Goal: Task Accomplishment & Management: Manage account settings

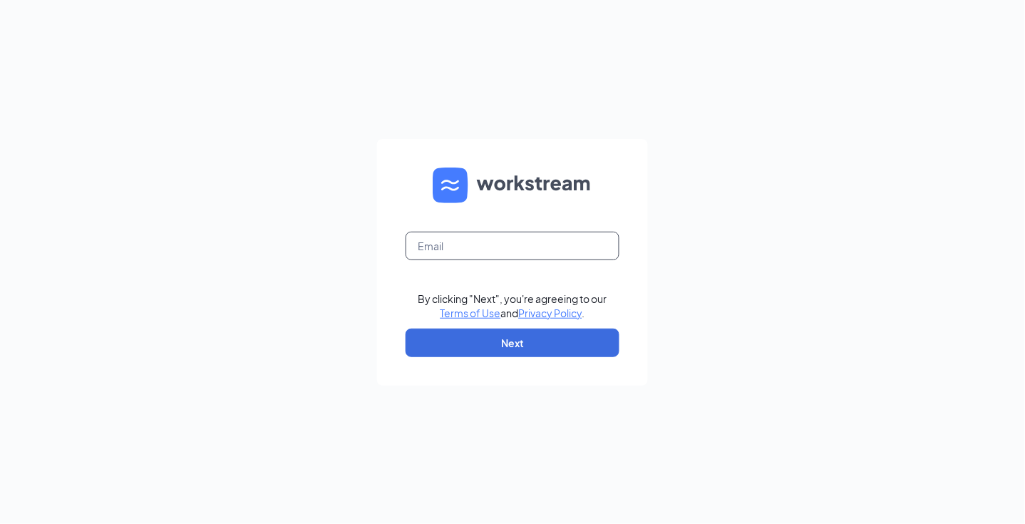
click at [483, 250] on input "text" at bounding box center [513, 246] width 214 height 29
type input "jessiew@aspenhealth.com"
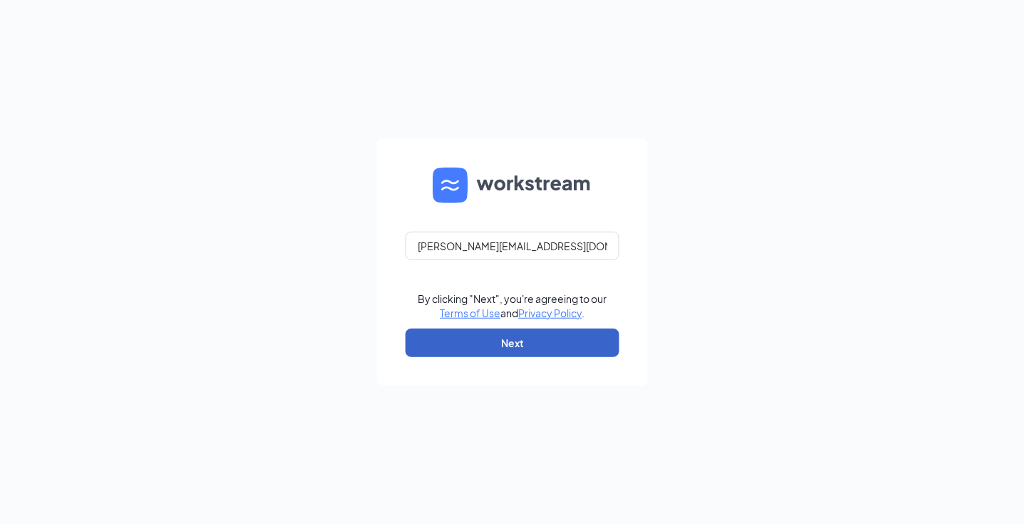
click at [515, 342] on button "Next" at bounding box center [513, 343] width 214 height 29
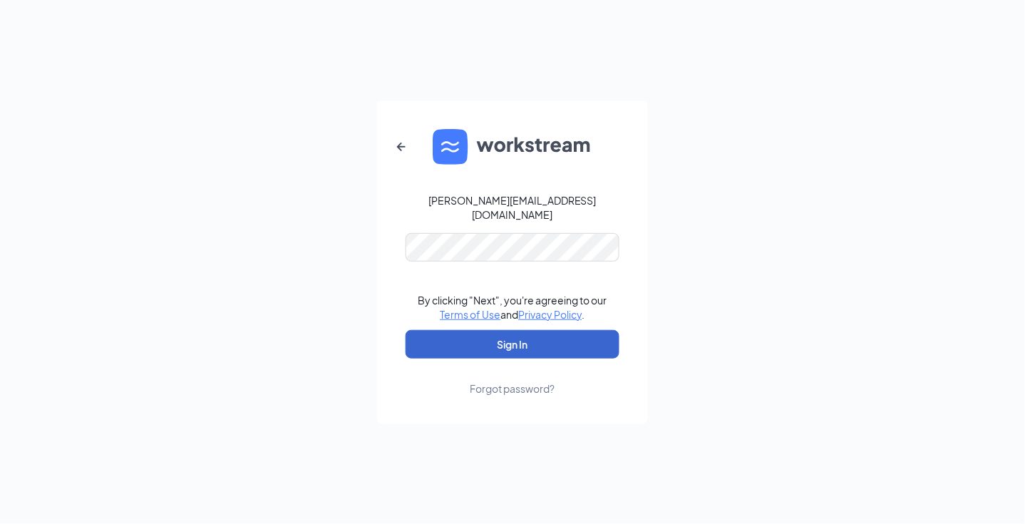
click at [517, 330] on button "Sign In" at bounding box center [513, 344] width 214 height 29
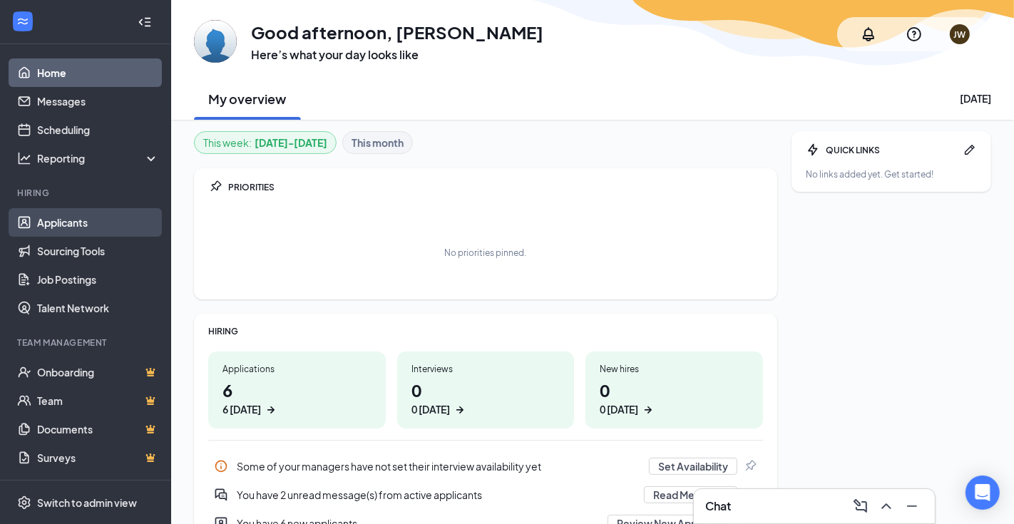
click at [81, 215] on link "Applicants" at bounding box center [98, 222] width 122 height 29
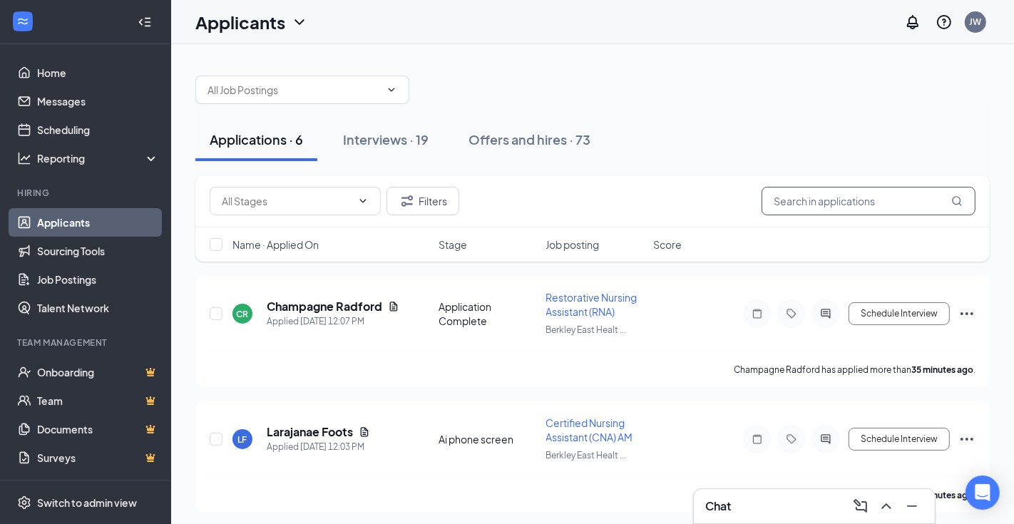
click at [828, 198] on input "text" at bounding box center [868, 201] width 214 height 29
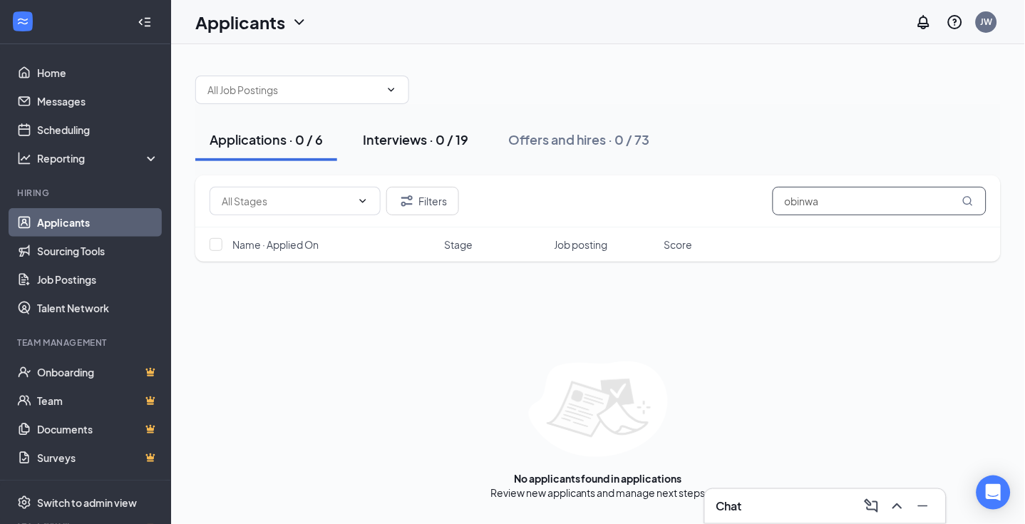
type input "obinwa"
click at [415, 143] on div "Interviews · 0 / 19" at bounding box center [415, 139] width 105 height 18
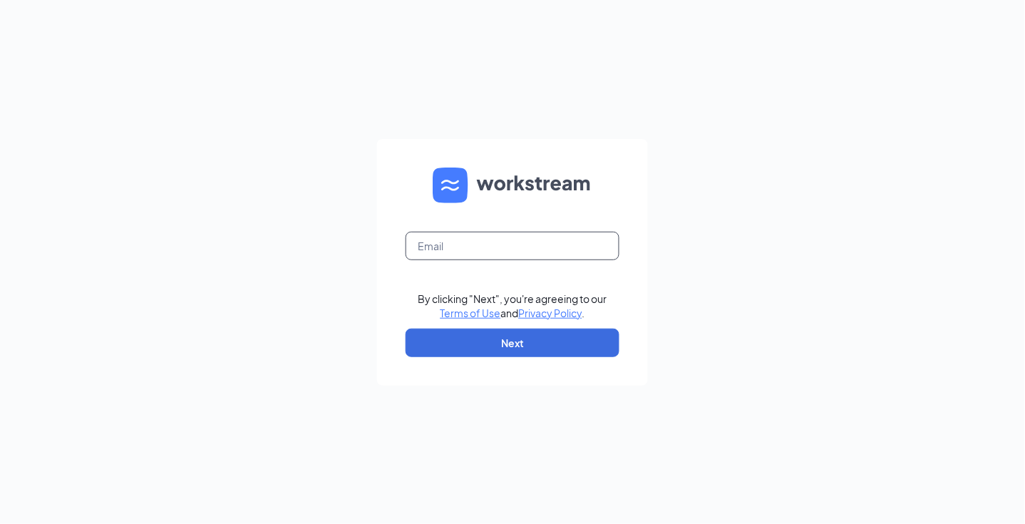
click at [551, 252] on input "text" at bounding box center [513, 246] width 214 height 29
type input "jessiew@aspenhealth.com"
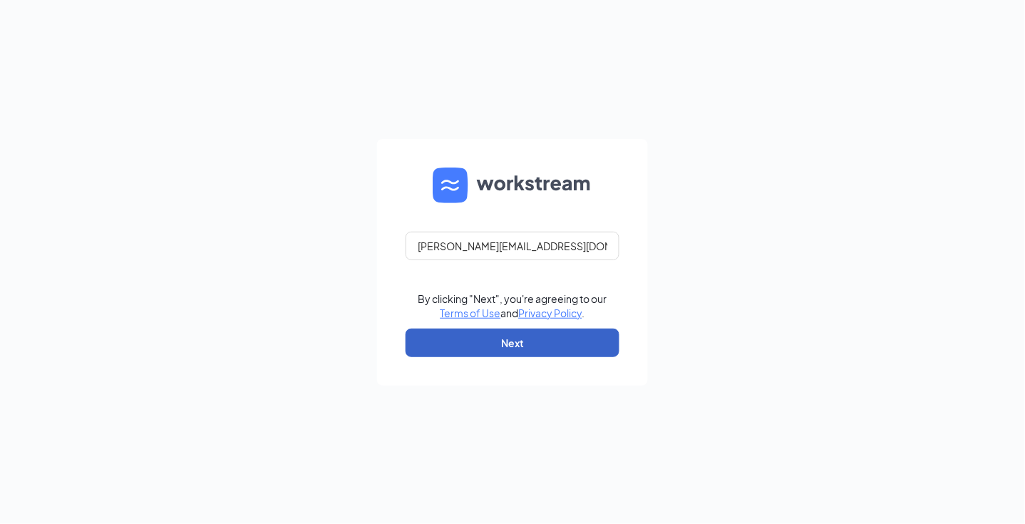
click at [509, 348] on button "Next" at bounding box center [513, 343] width 214 height 29
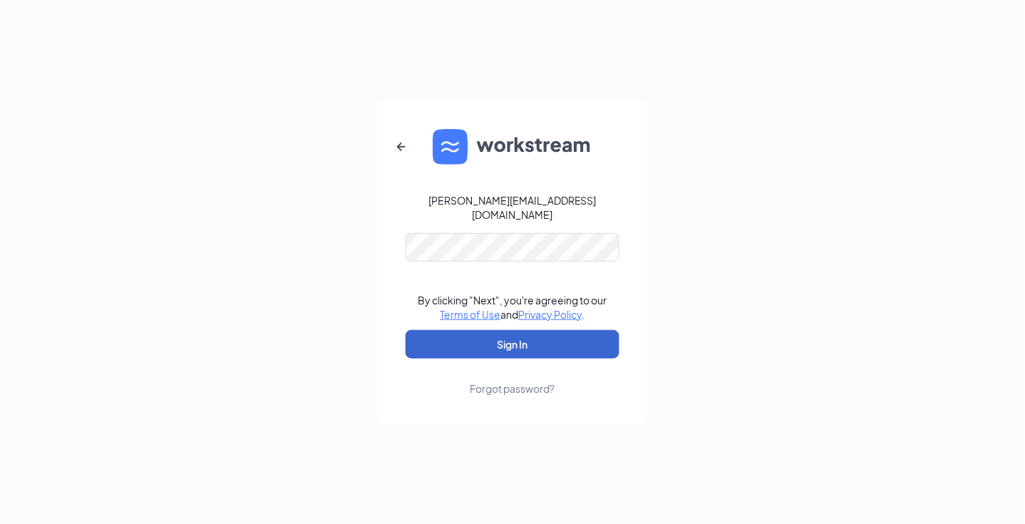
click at [516, 339] on button "Sign In" at bounding box center [513, 344] width 214 height 29
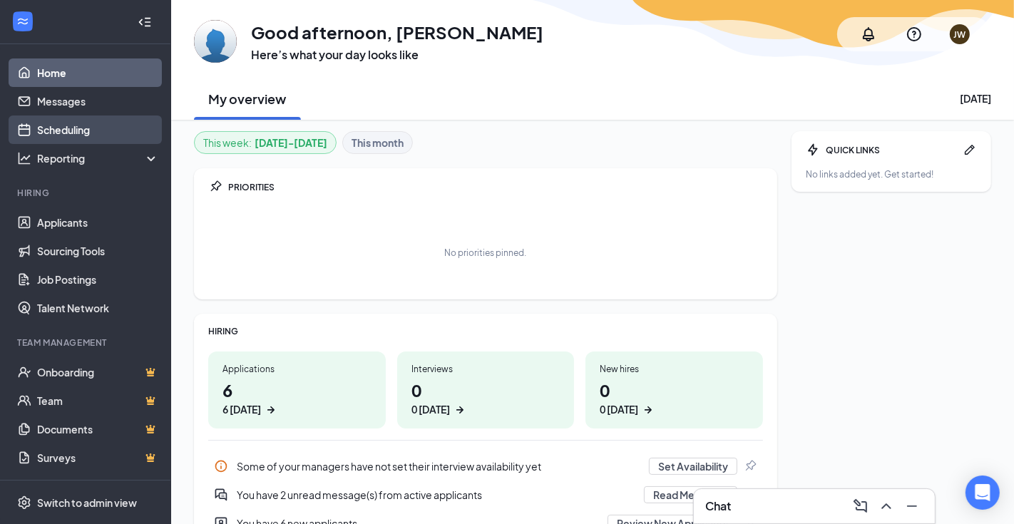
click at [77, 130] on link "Scheduling" at bounding box center [98, 129] width 122 height 29
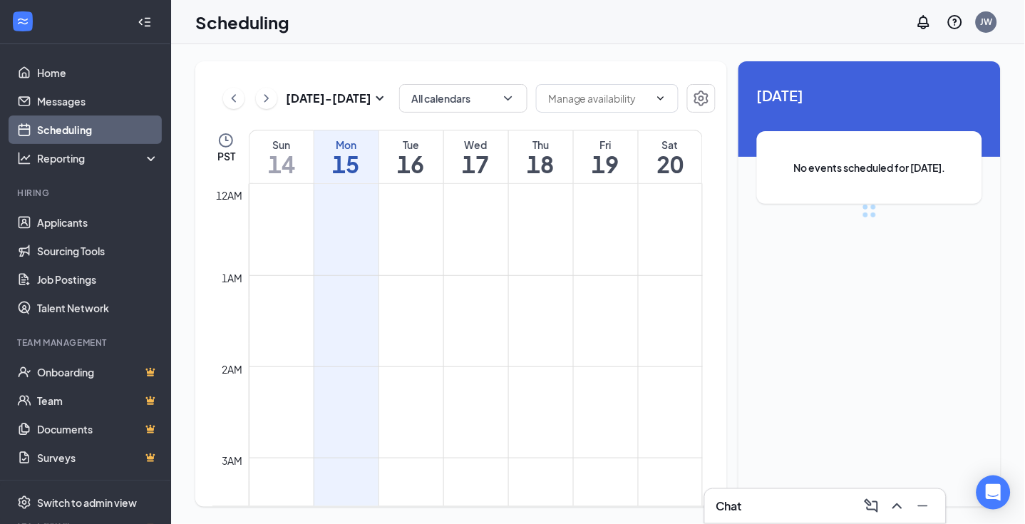
scroll to position [701, 0]
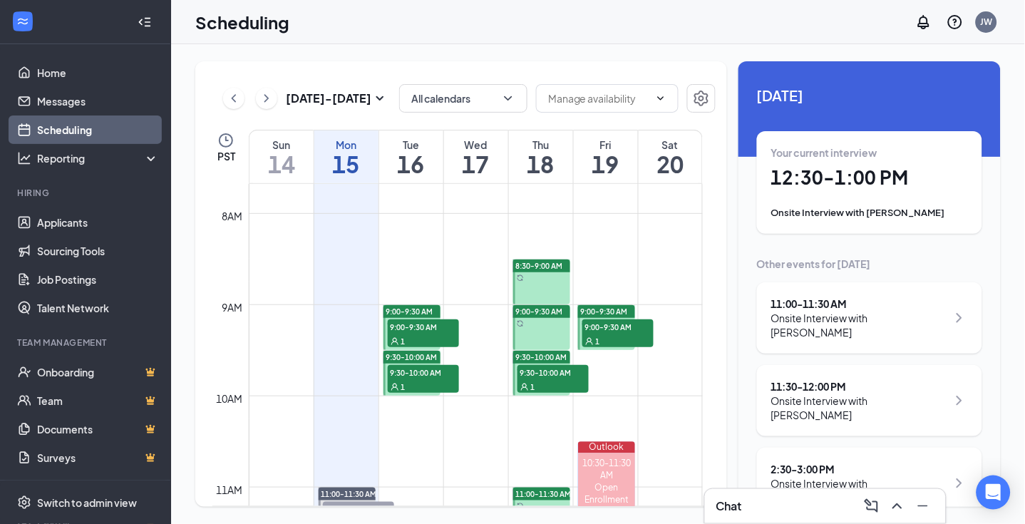
click at [801, 168] on h1 "12:30 - 1:00 PM" at bounding box center [869, 177] width 197 height 24
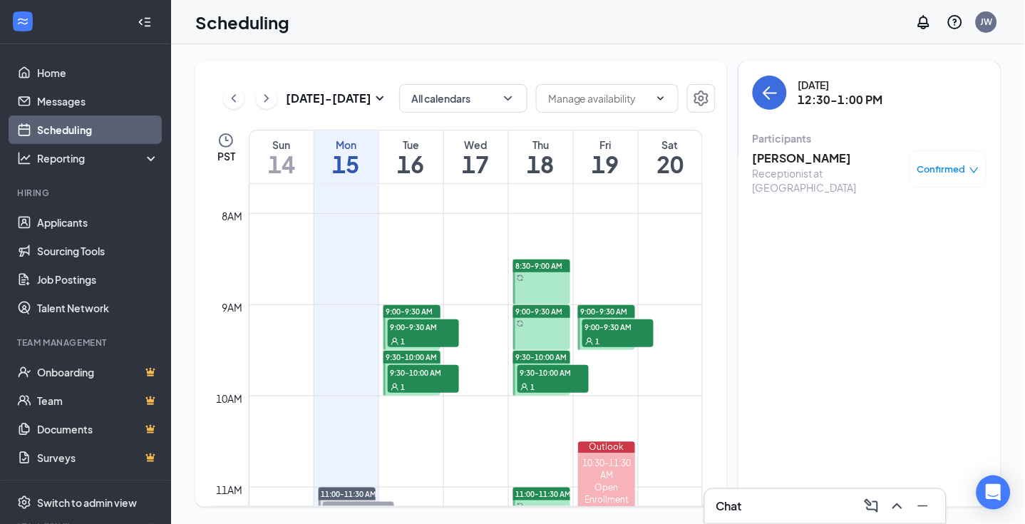
click at [781, 155] on h3 "Zully Cruz" at bounding box center [828, 158] width 150 height 16
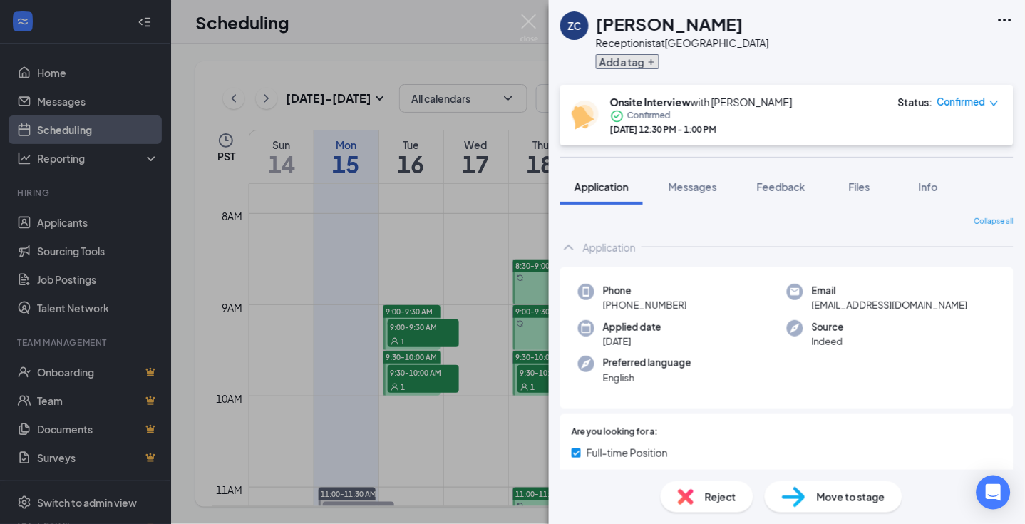
click at [621, 62] on button "Add a tag" at bounding box center [627, 61] width 63 height 15
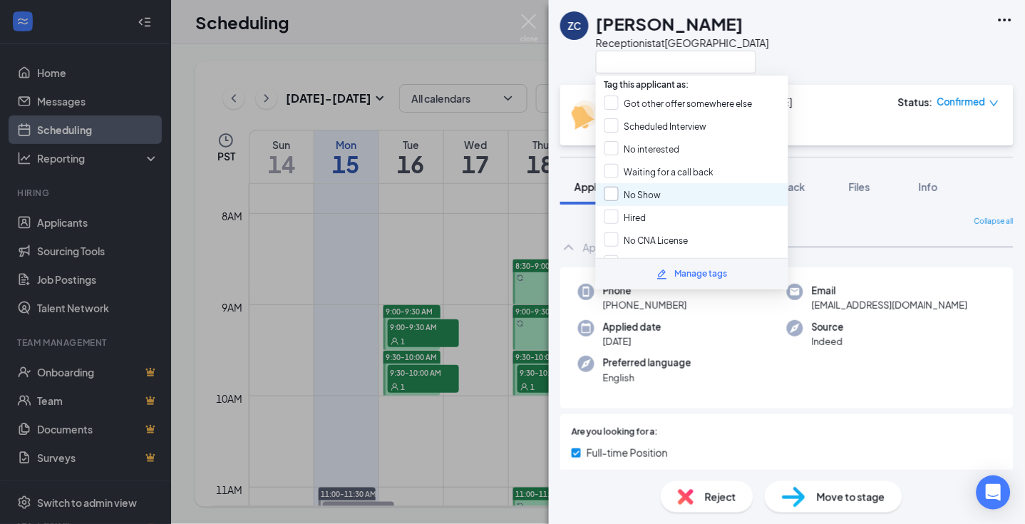
click at [612, 187] on input "No Show" at bounding box center [632, 195] width 57 height 16
checkbox input "true"
click at [836, 234] on div "Application" at bounding box center [786, 247] width 453 height 29
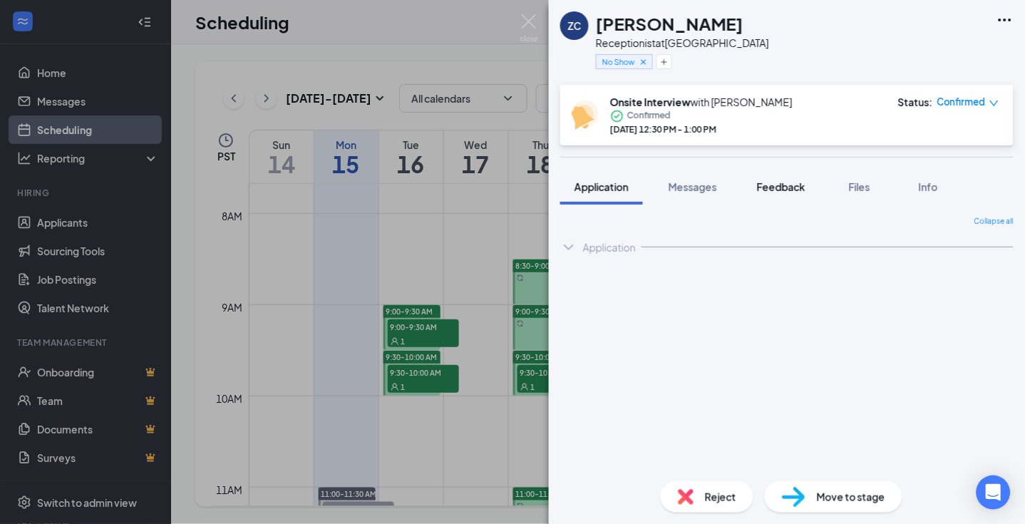
click at [776, 184] on span "Feedback" at bounding box center [781, 186] width 48 height 13
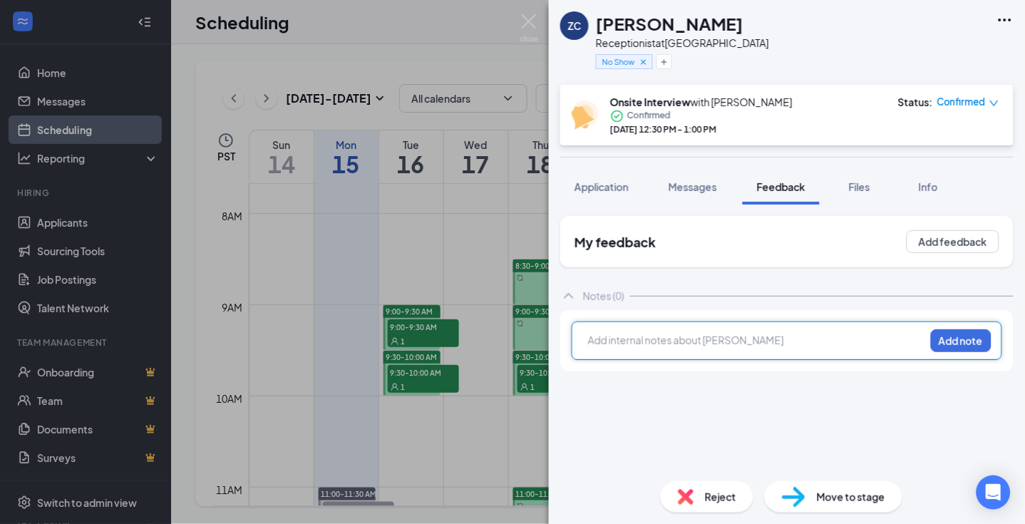
click at [693, 339] on div at bounding box center [757, 340] width 336 height 15
click at [949, 338] on button "Add note" at bounding box center [961, 340] width 61 height 23
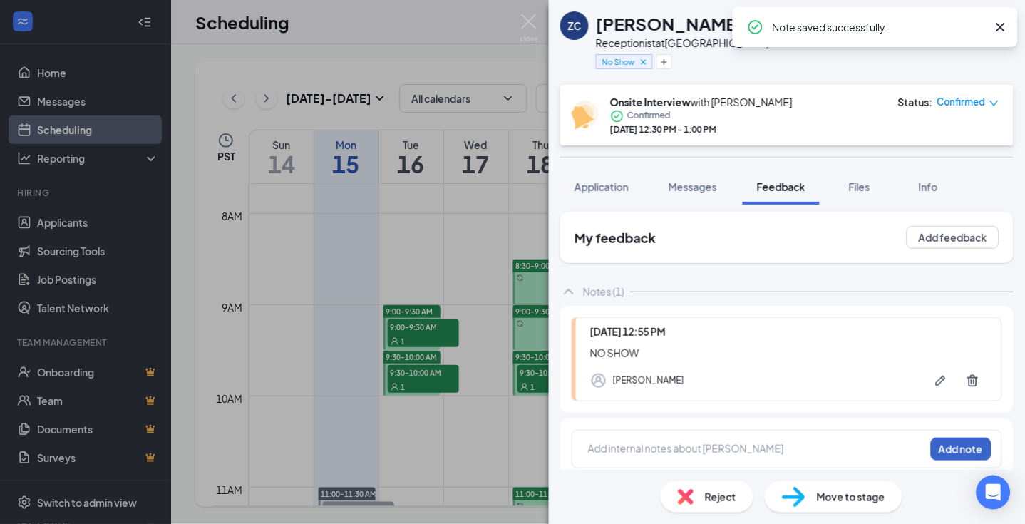
scroll to position [13, 0]
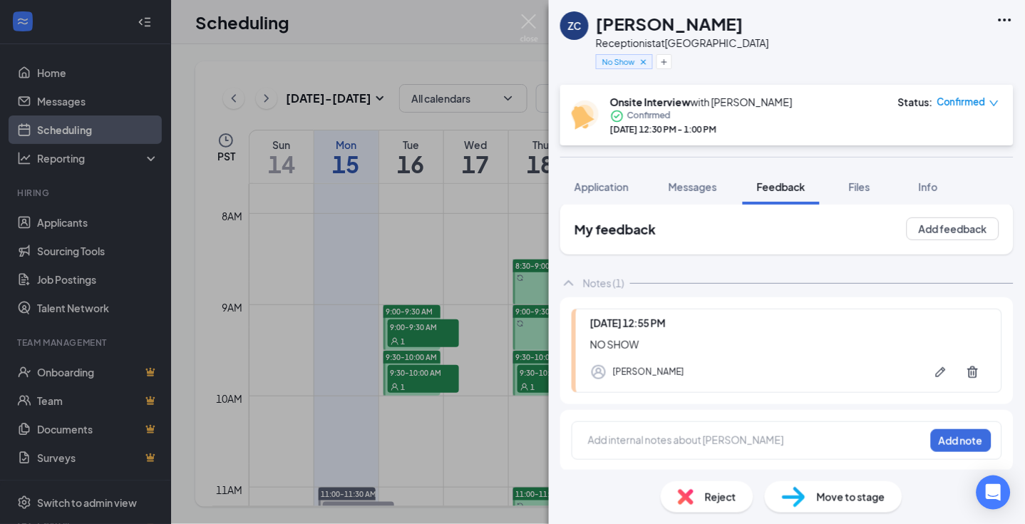
click at [716, 496] on span "Reject" at bounding box center [720, 497] width 31 height 16
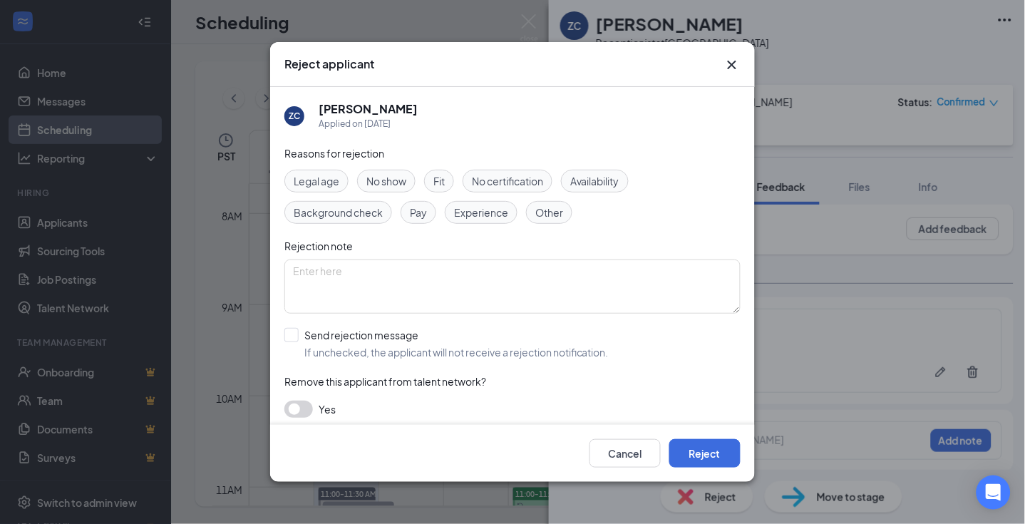
click at [388, 187] on span "No show" at bounding box center [386, 181] width 40 height 16
click at [711, 449] on button "Reject" at bounding box center [704, 453] width 71 height 29
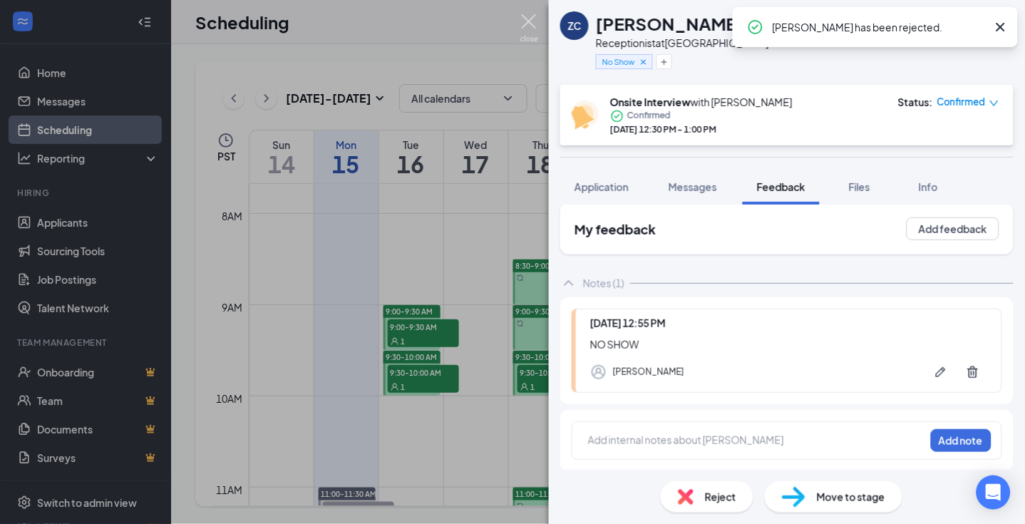
click at [530, 19] on img at bounding box center [529, 28] width 18 height 28
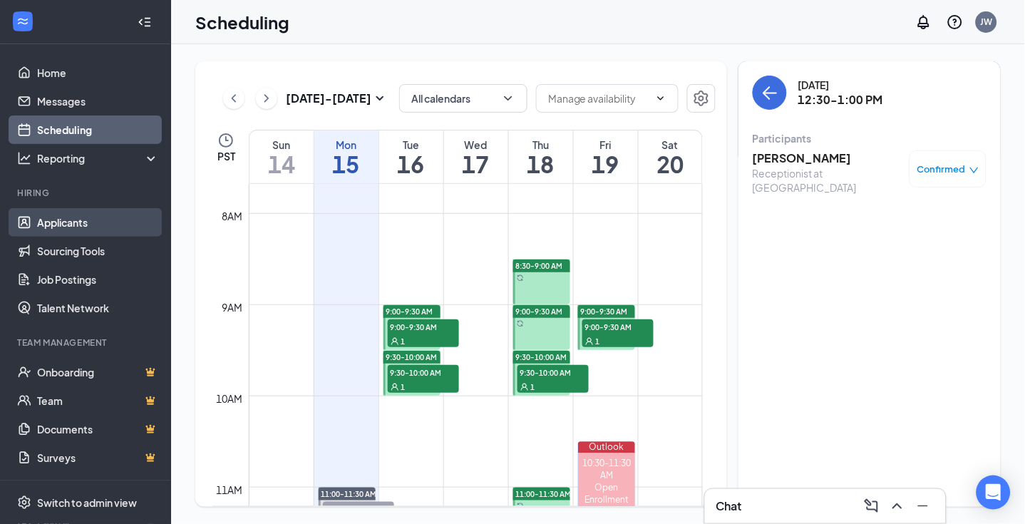
click at [61, 219] on link "Applicants" at bounding box center [98, 222] width 122 height 29
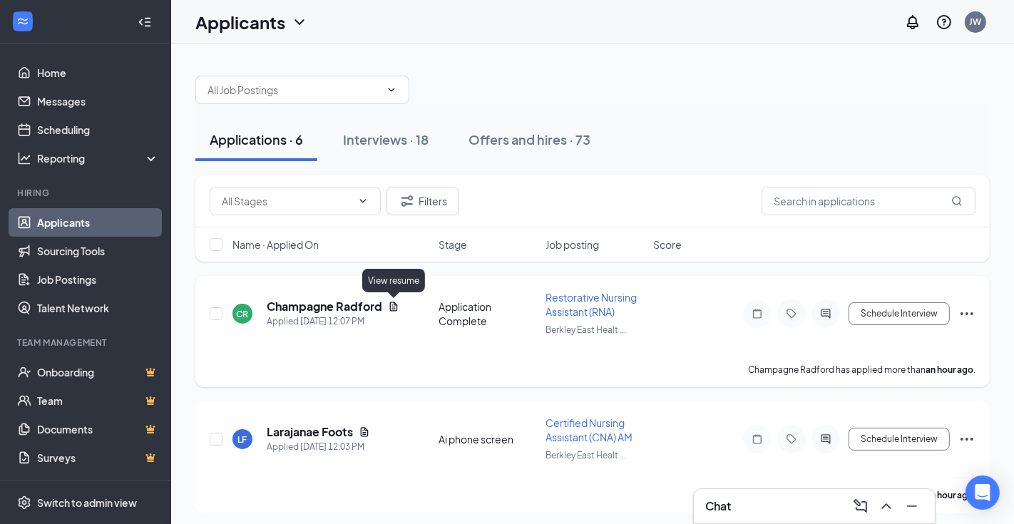
click at [392, 302] on icon "Document" at bounding box center [394, 306] width 8 height 9
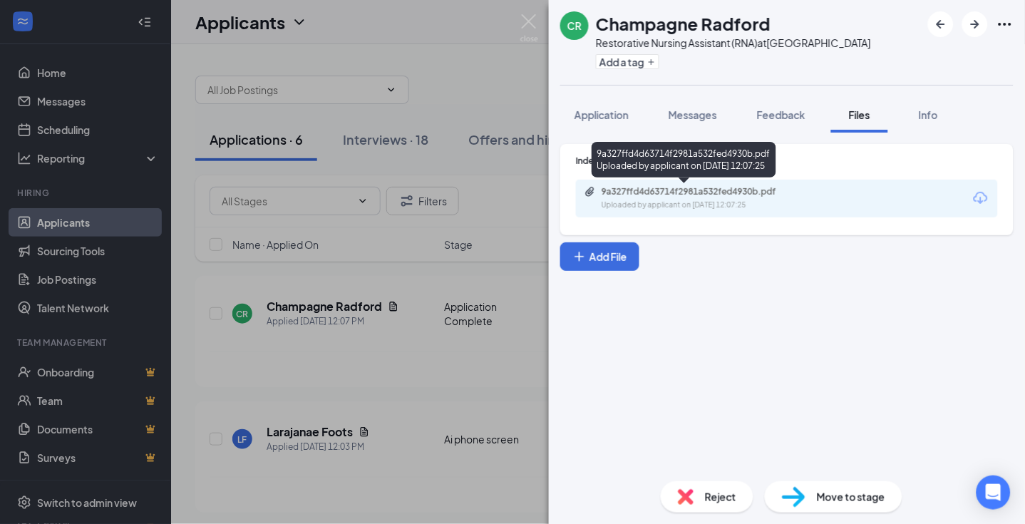
click at [683, 196] on div "9a327ffd4d63714f2981a532fed4930b.pdf" at bounding box center [702, 191] width 200 height 11
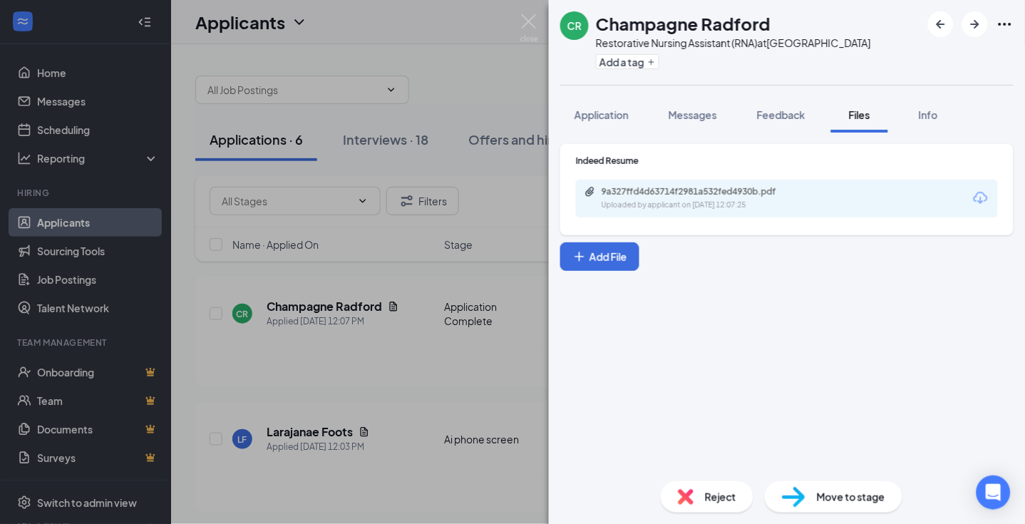
click at [724, 495] on span "Reject" at bounding box center [720, 497] width 31 height 16
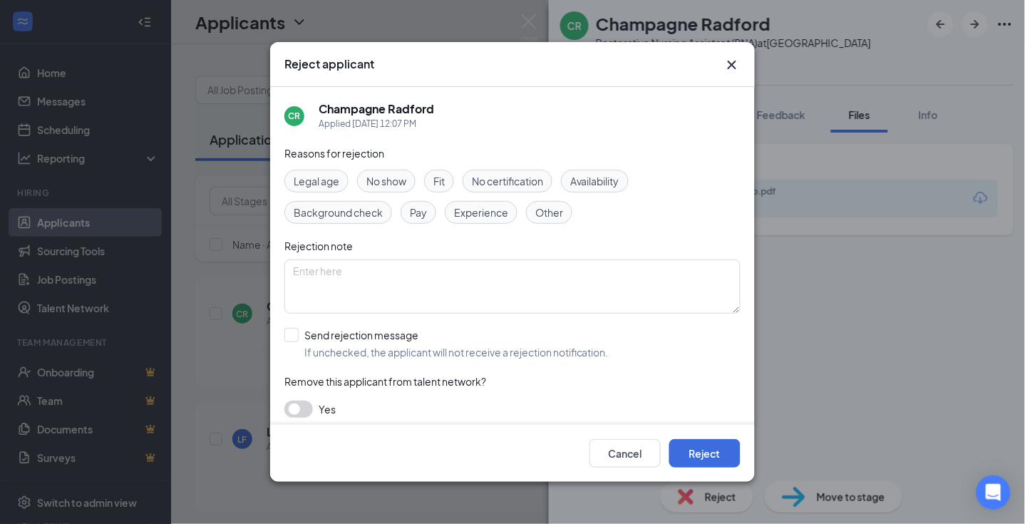
click at [468, 200] on div "Legal age No show Fit No certification Availability Background check Pay Experi…" at bounding box center [512, 197] width 456 height 54
drag, startPoint x: 472, startPoint y: 208, endPoint x: 500, endPoint y: 225, distance: 32.9
click at [473, 208] on span "Experience" at bounding box center [481, 213] width 54 height 16
click at [711, 451] on button "Reject" at bounding box center [704, 453] width 71 height 29
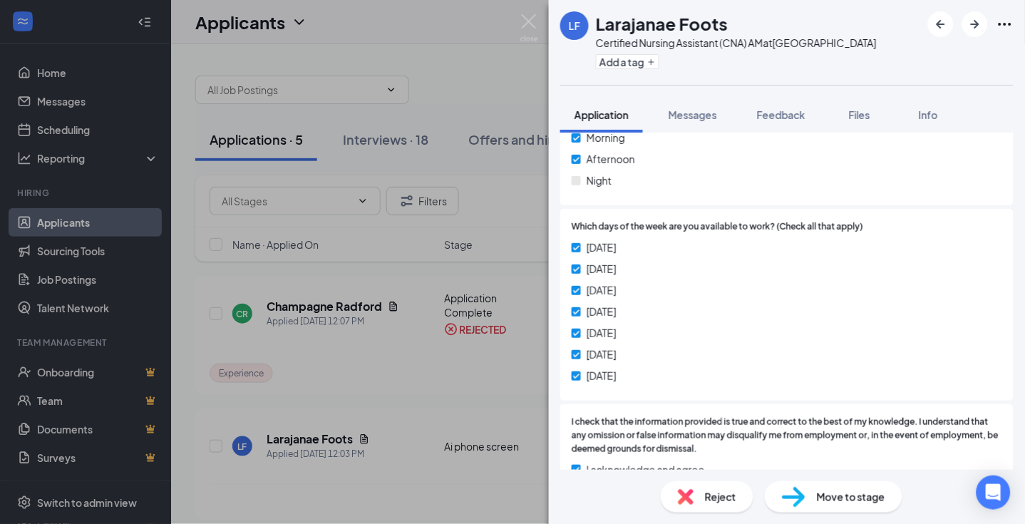
scroll to position [633, 0]
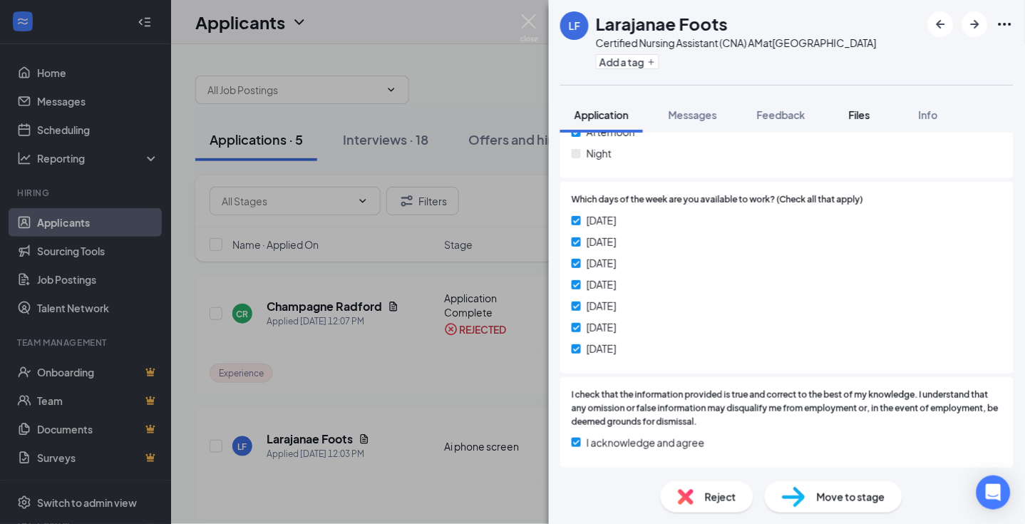
click at [860, 121] on span "Files" at bounding box center [859, 114] width 21 height 13
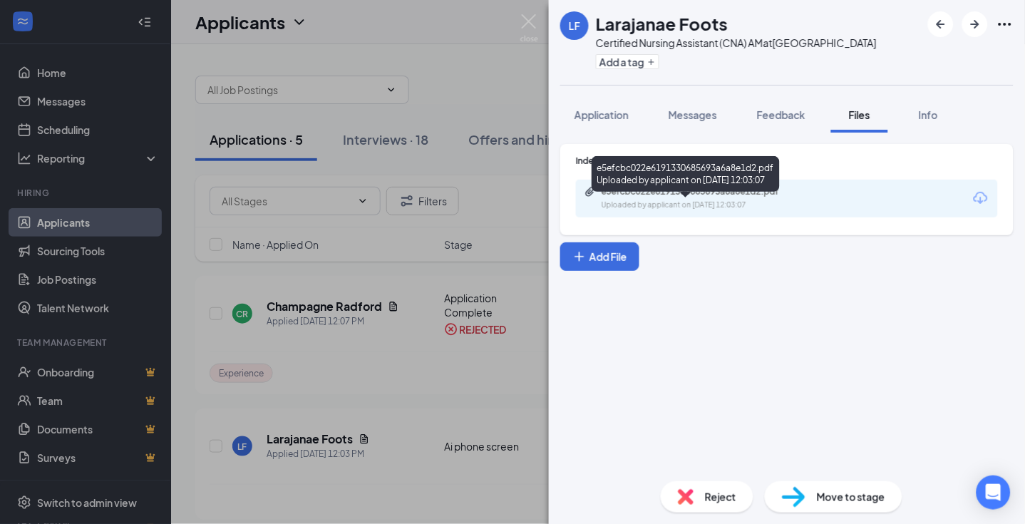
click at [669, 197] on div "e5efcbc022e6191330685693a6a8e1d2.pdf" at bounding box center [702, 191] width 200 height 11
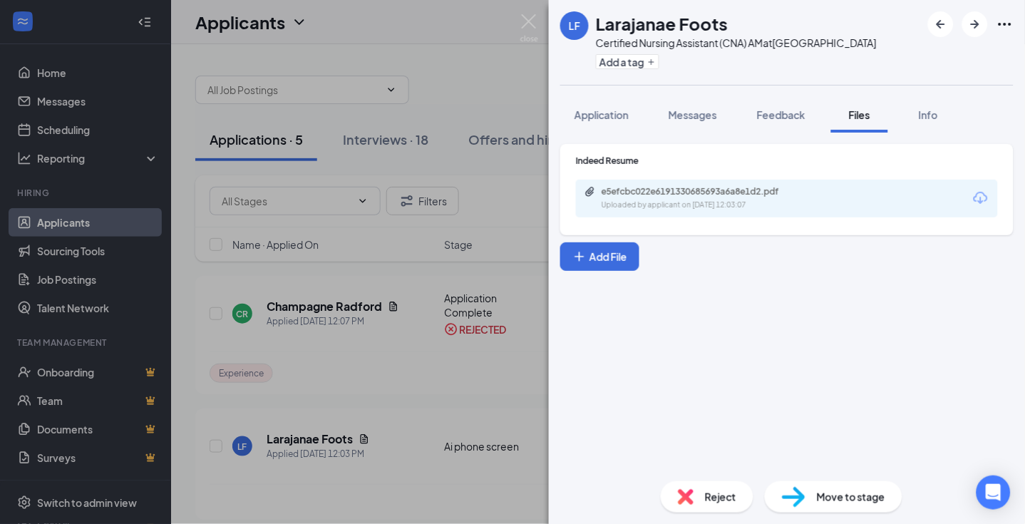
click at [844, 498] on span "Move to stage" at bounding box center [851, 497] width 68 height 16
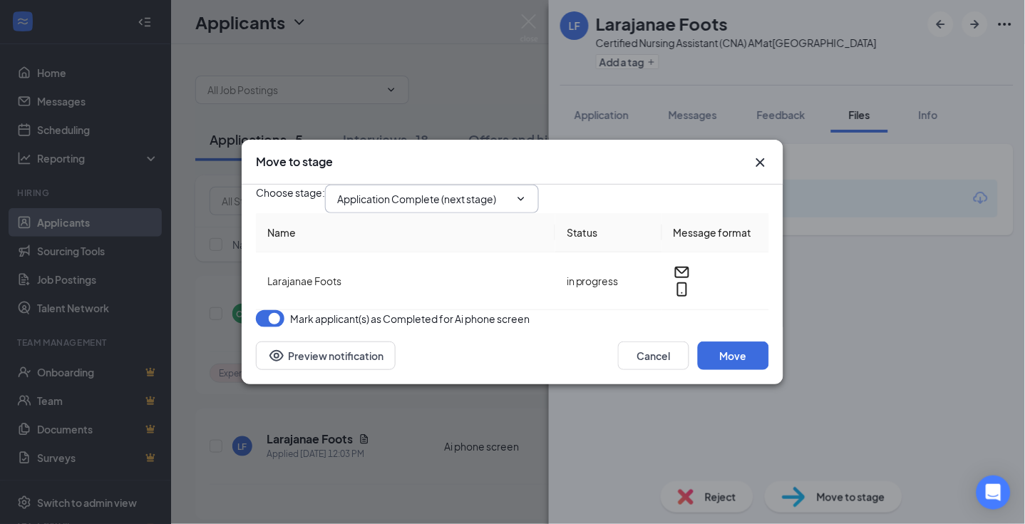
click at [510, 191] on input "Application Complete (next stage)" at bounding box center [423, 199] width 173 height 16
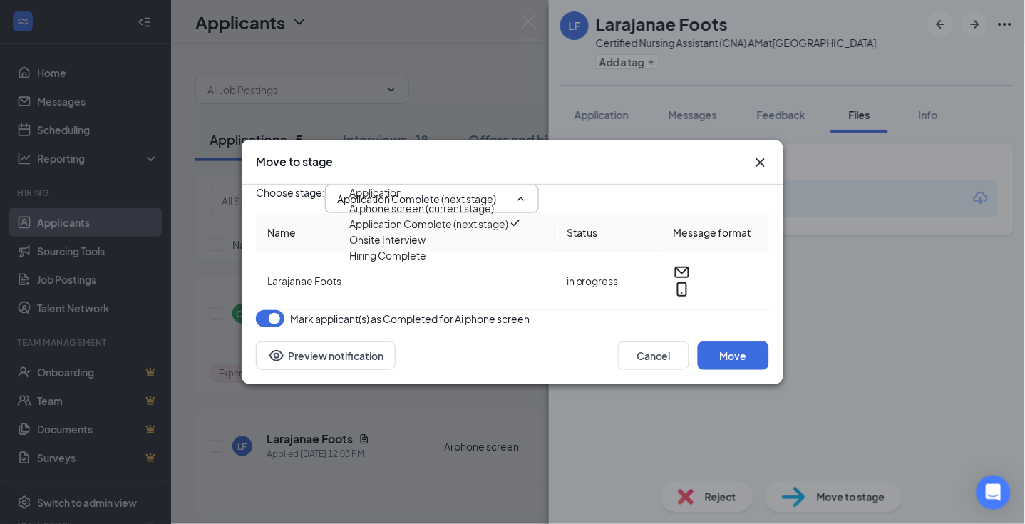
click at [426, 247] on div "Onsite Interview" at bounding box center [387, 240] width 76 height 16
type input "Onsite Interview"
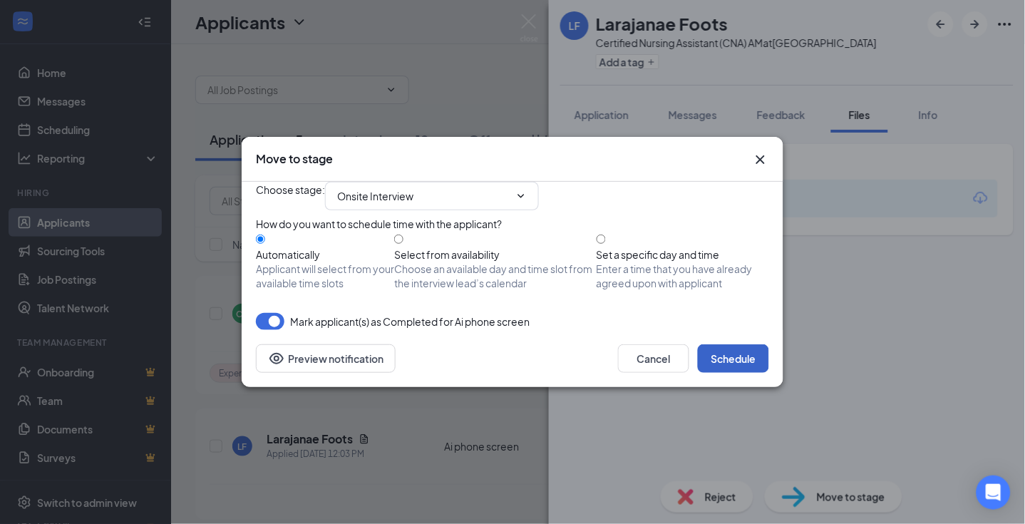
click at [739, 373] on button "Schedule" at bounding box center [733, 358] width 71 height 29
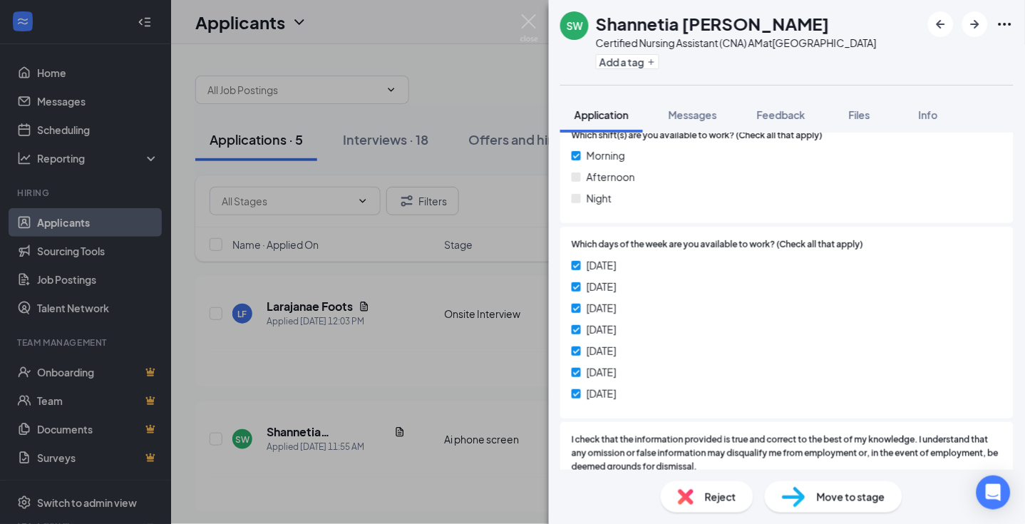
scroll to position [633, 0]
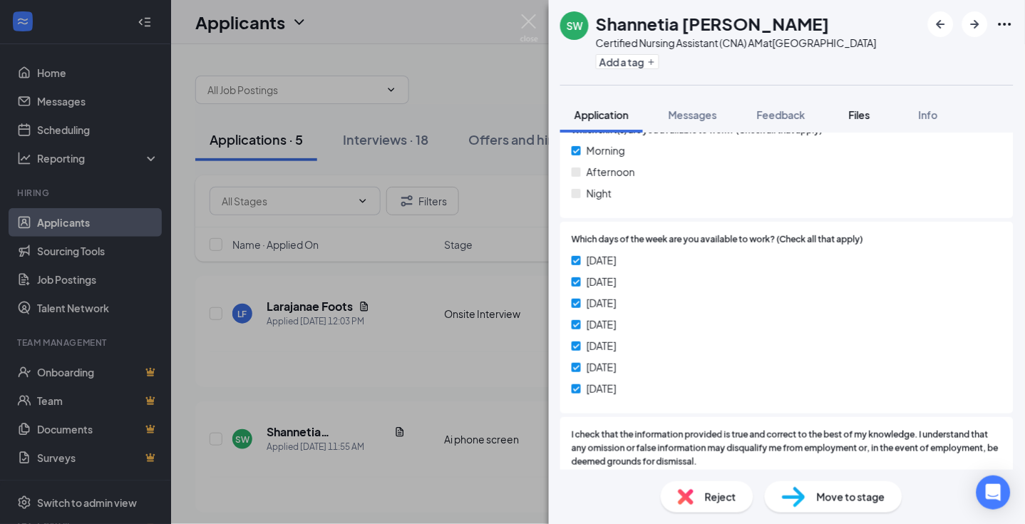
click at [856, 121] on span "Files" at bounding box center [859, 114] width 21 height 13
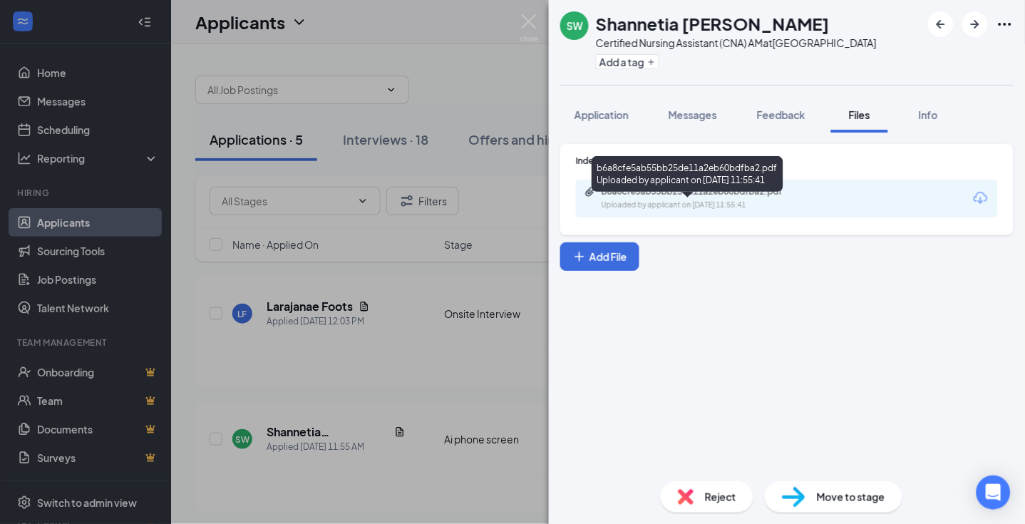
click at [622, 211] on div "Uploaded by applicant on Sep 15, 2025 at 11:55:41" at bounding box center [709, 205] width 214 height 11
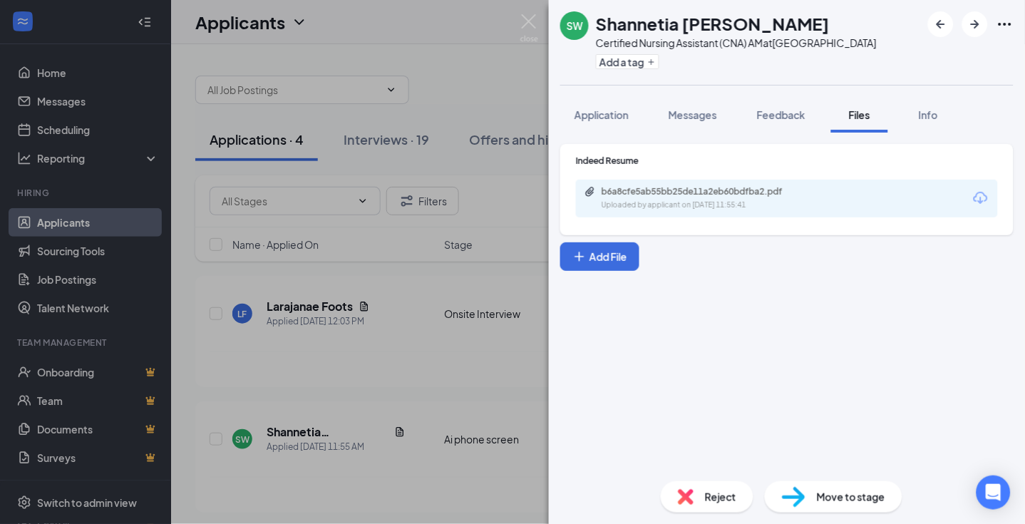
click at [839, 492] on span "Move to stage" at bounding box center [851, 497] width 68 height 16
type input "Application Complete (next stage)"
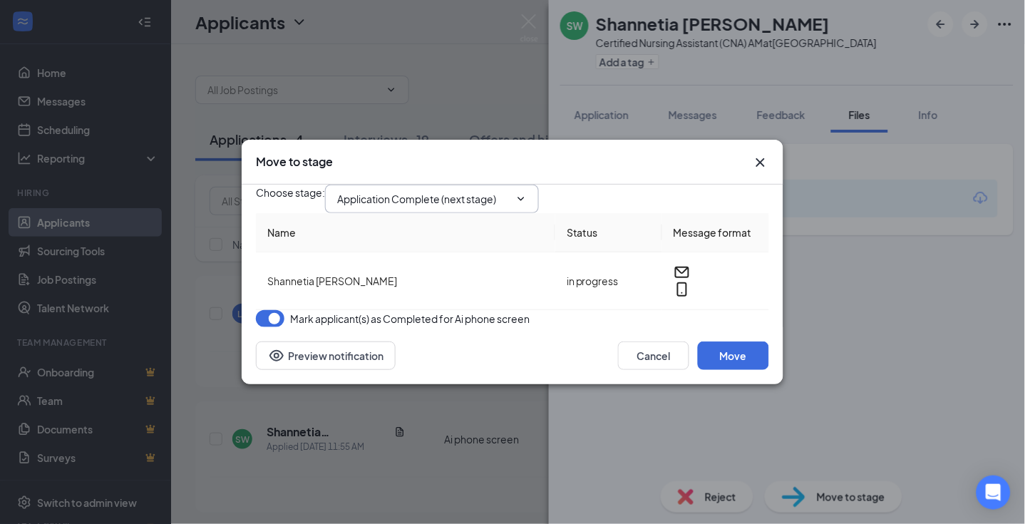
click at [524, 193] on span at bounding box center [520, 198] width 14 height 11
click at [527, 193] on icon "ChevronDown" at bounding box center [520, 198] width 11 height 11
click at [653, 185] on div "Choose stage : Application Complete (next stage)" at bounding box center [512, 199] width 513 height 29
click at [525, 197] on icon "ChevronDown" at bounding box center [521, 199] width 6 height 4
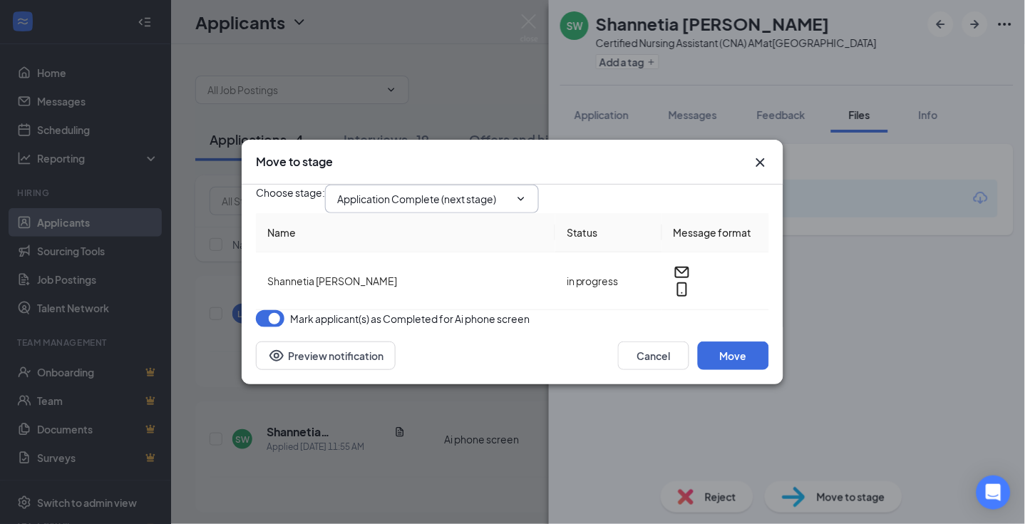
click at [525, 327] on div "Choose stage : Application Complete (next stage) Name Status Message format Sha…" at bounding box center [512, 256] width 513 height 143
click at [761, 158] on icon "Cross" at bounding box center [760, 162] width 9 height 9
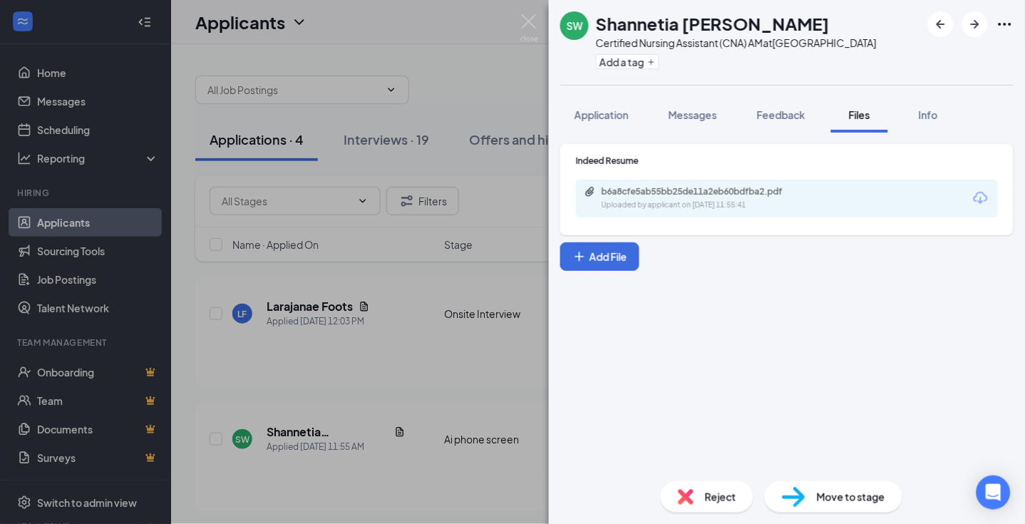
click at [858, 502] on span "Move to stage" at bounding box center [851, 497] width 68 height 16
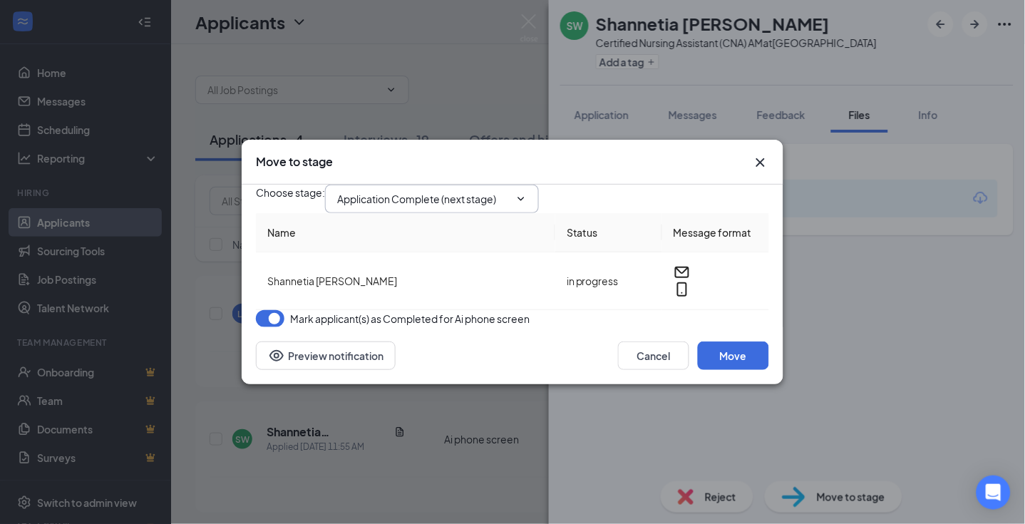
click at [539, 188] on span "Application Complete (next stage)" at bounding box center [432, 199] width 214 height 29
click at [525, 193] on span at bounding box center [520, 198] width 14 height 11
click at [622, 190] on div "Choose stage : Application Complete (next stage)" at bounding box center [512, 199] width 513 height 29
click at [758, 154] on icon "Cross" at bounding box center [760, 162] width 17 height 17
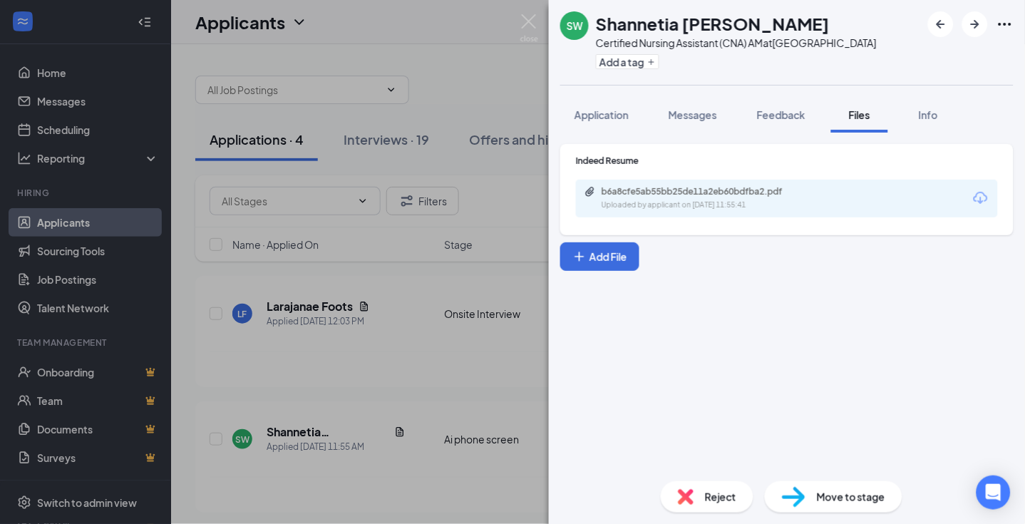
click at [784, 310] on div "Indeed Resume b6a8cfe5ab55bb25de11a2eb60bdfba2.pdf Uploaded by applicant on Sep…" at bounding box center [787, 301] width 476 height 337
click at [530, 19] on img at bounding box center [529, 28] width 18 height 28
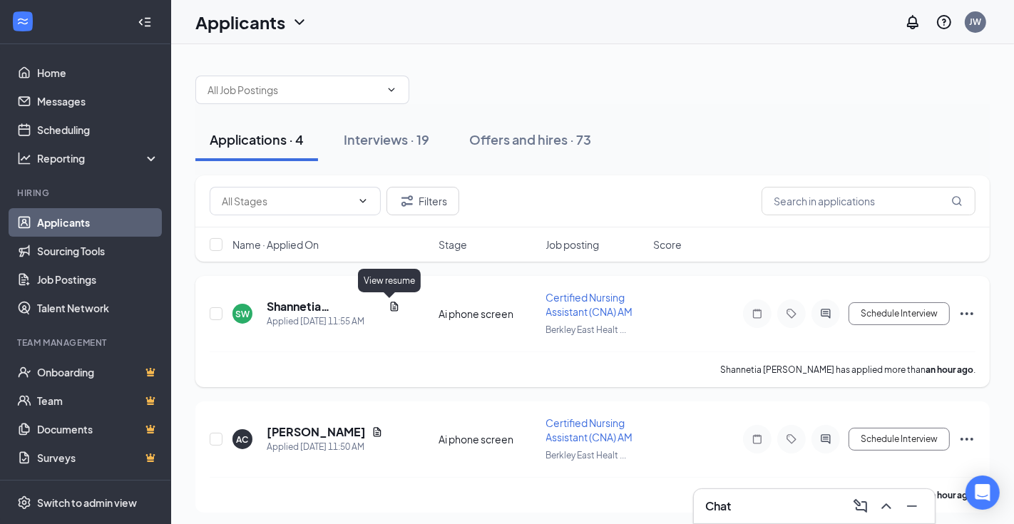
click at [391, 304] on icon "Document" at bounding box center [395, 306] width 8 height 9
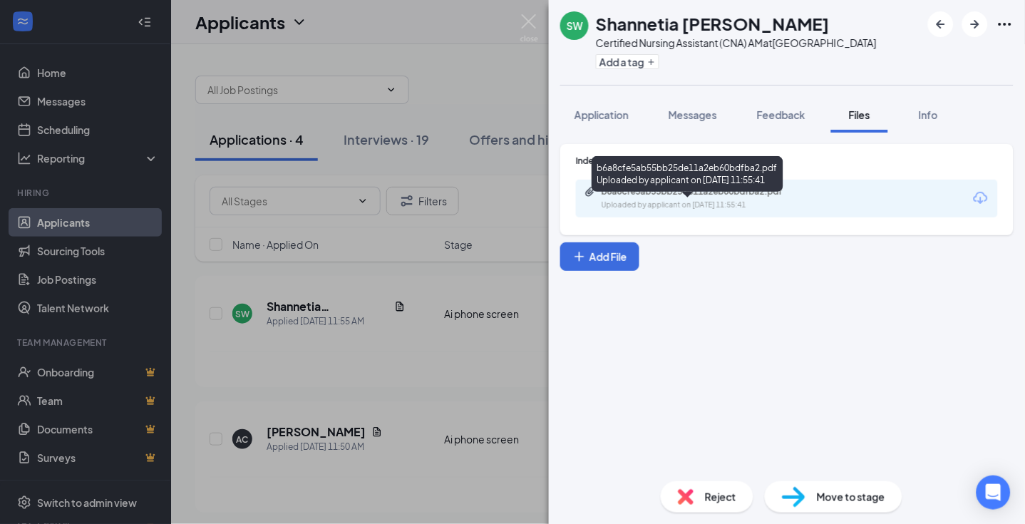
click at [696, 197] on div "b6a8cfe5ab55bb25de11a2eb60bdfba2.pdf" at bounding box center [702, 191] width 200 height 11
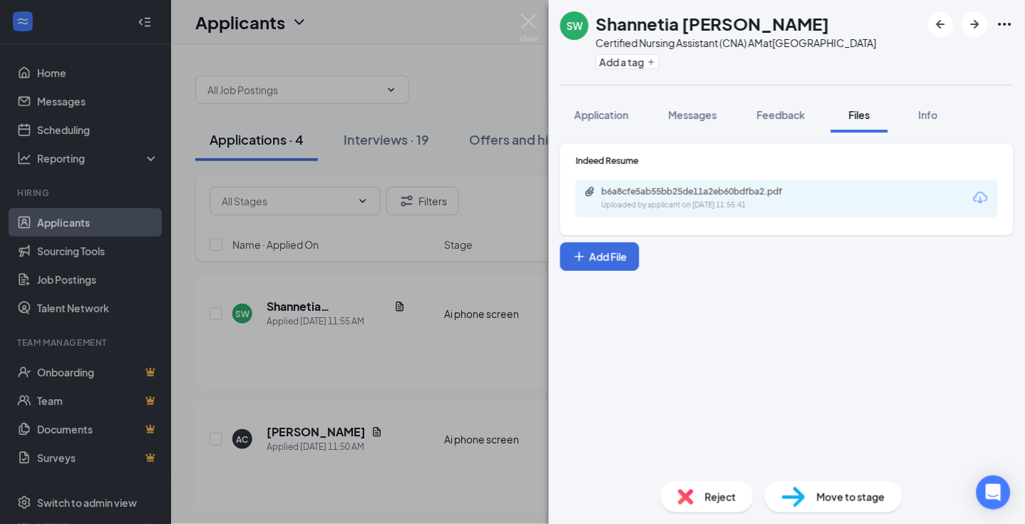
click at [817, 495] on span "Move to stage" at bounding box center [851, 497] width 68 height 16
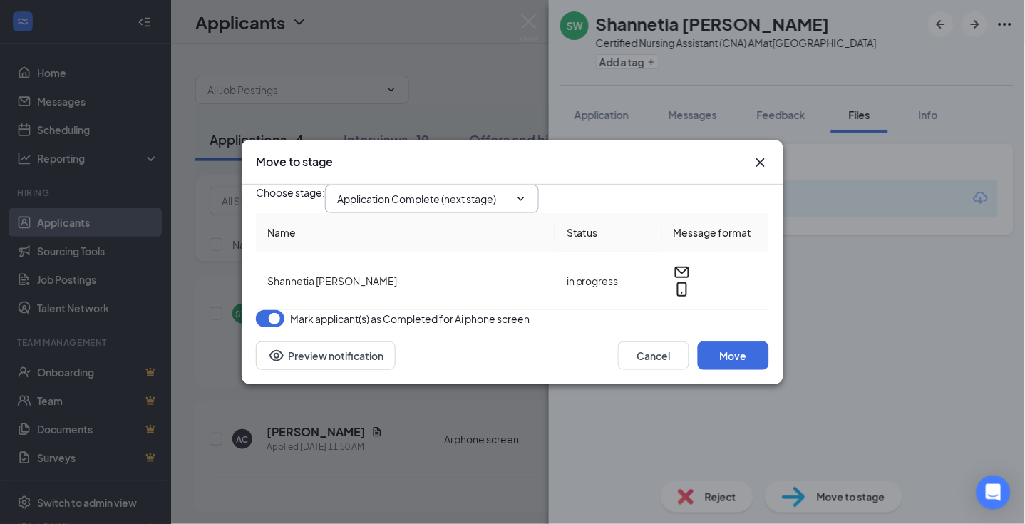
click at [530, 185] on span "Application Complete (next stage)" at bounding box center [432, 199] width 214 height 29
click at [527, 193] on icon "ChevronDown" at bounding box center [520, 198] width 11 height 11
click at [768, 154] on icon "Cross" at bounding box center [760, 162] width 17 height 17
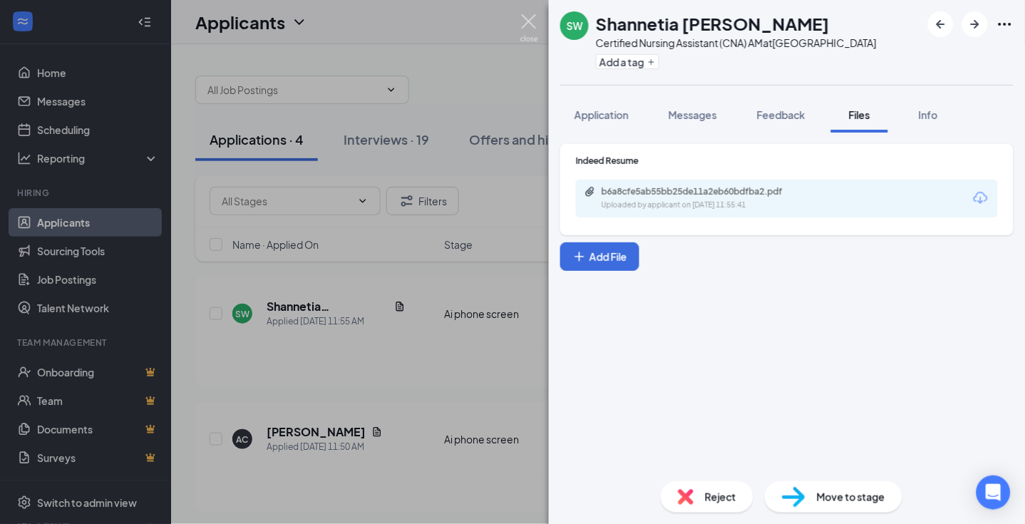
click at [532, 22] on img at bounding box center [529, 28] width 18 height 28
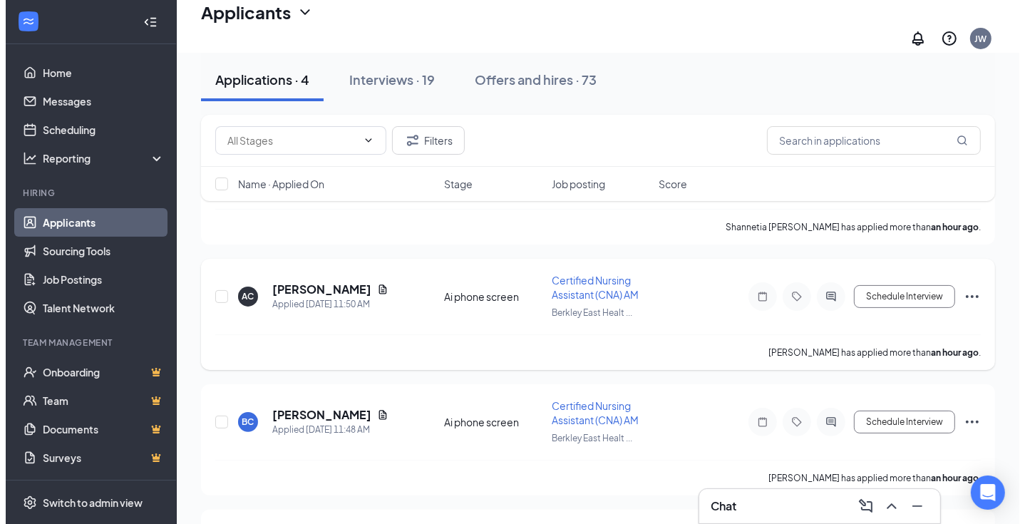
scroll to position [158, 0]
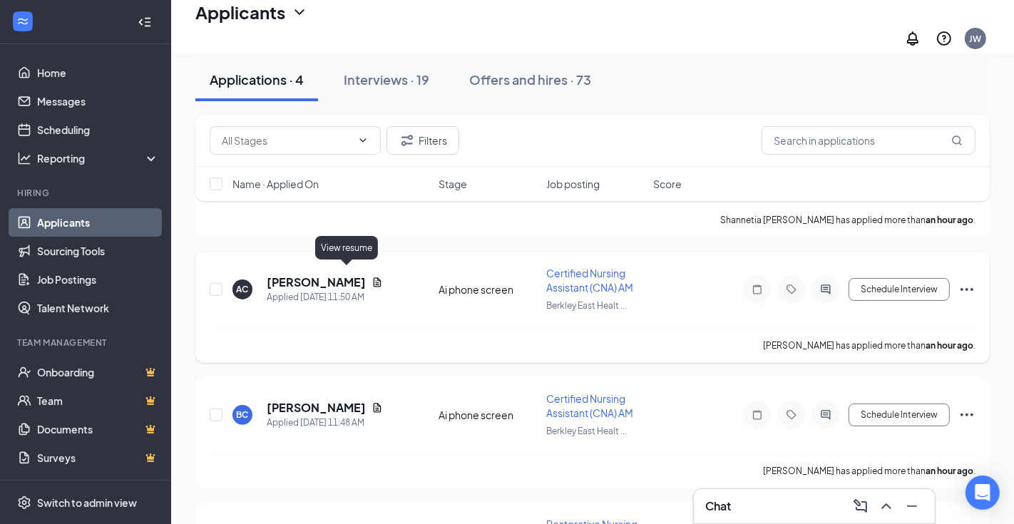
click at [374, 277] on icon "Document" at bounding box center [378, 281] width 8 height 9
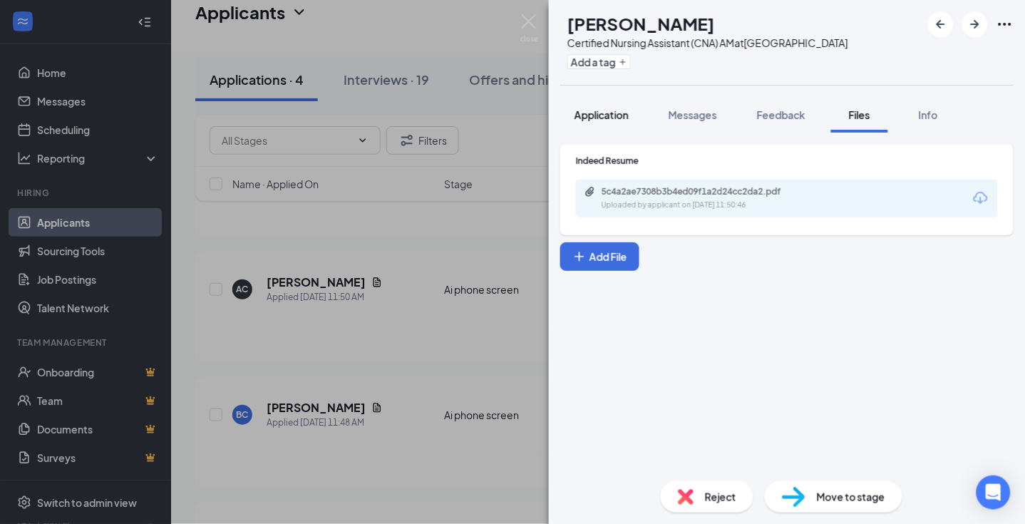
click at [593, 121] on span "Application" at bounding box center [602, 114] width 54 height 13
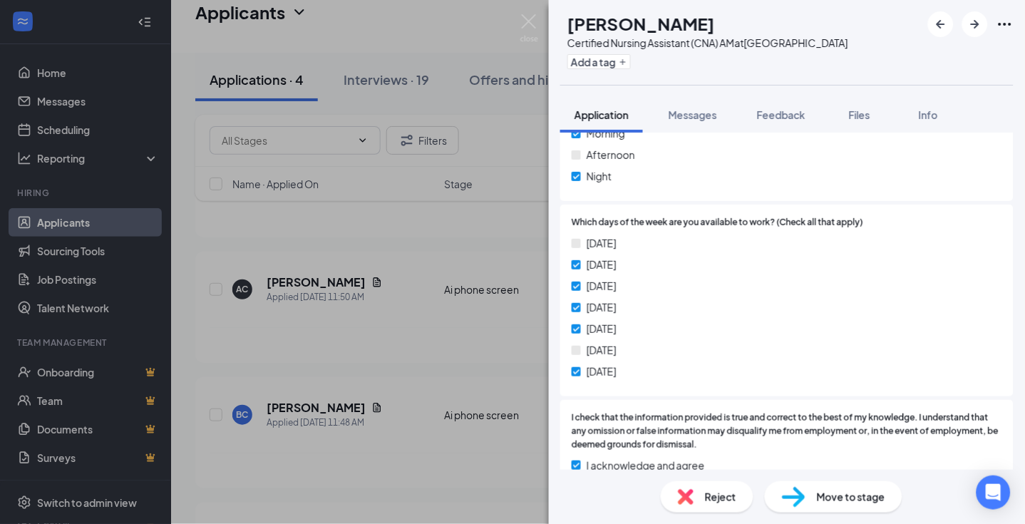
scroll to position [633, 0]
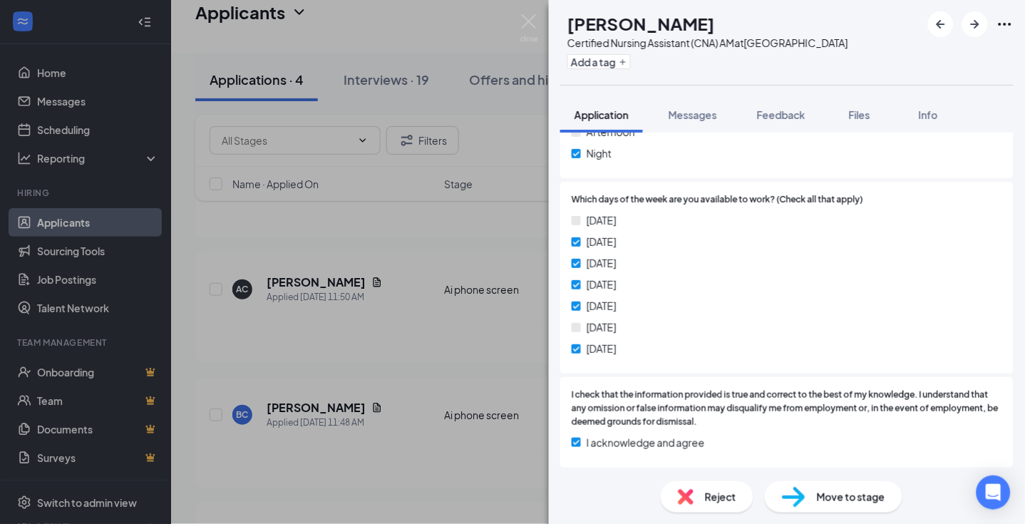
click at [726, 499] on span "Reject" at bounding box center [720, 497] width 31 height 16
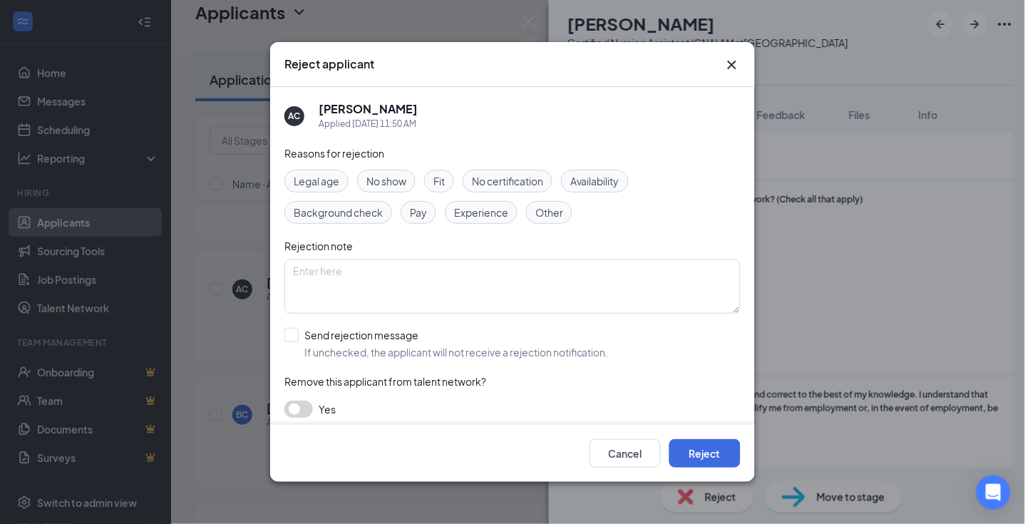
click at [615, 180] on span "Availability" at bounding box center [594, 181] width 49 height 16
click at [706, 451] on button "Reject" at bounding box center [704, 453] width 71 height 29
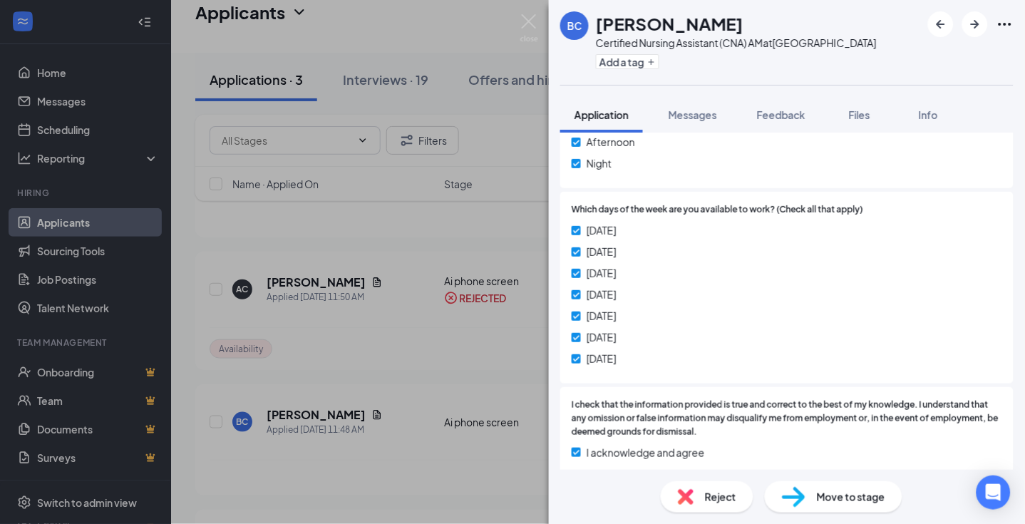
scroll to position [633, 0]
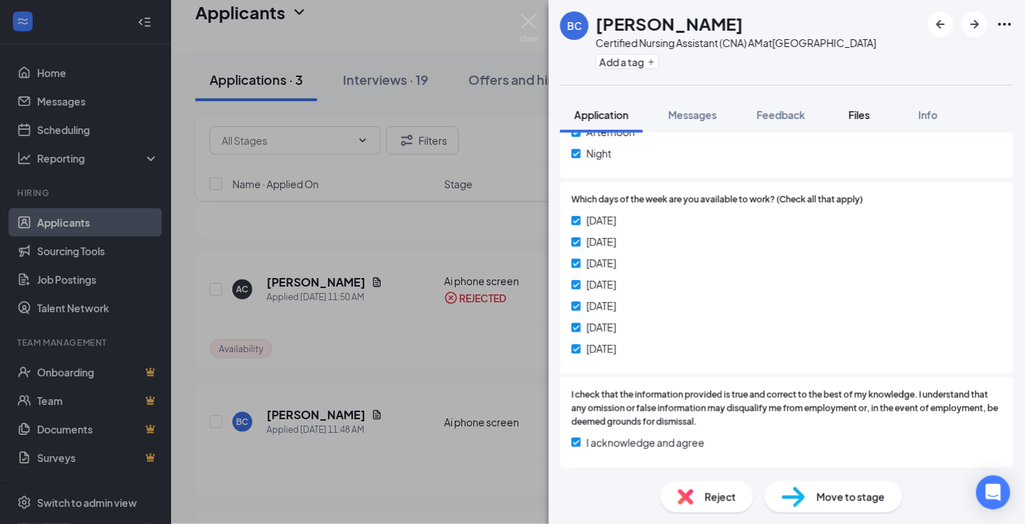
click at [866, 121] on span "Files" at bounding box center [859, 114] width 21 height 13
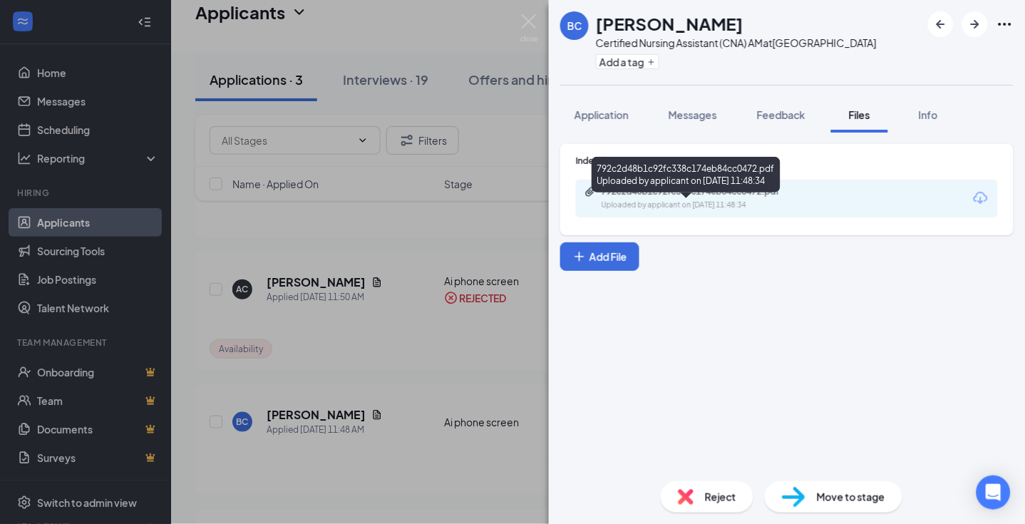
click at [650, 197] on div "792c2d48b1c92fc338c174eb84cc0472.pdf" at bounding box center [702, 191] width 200 height 11
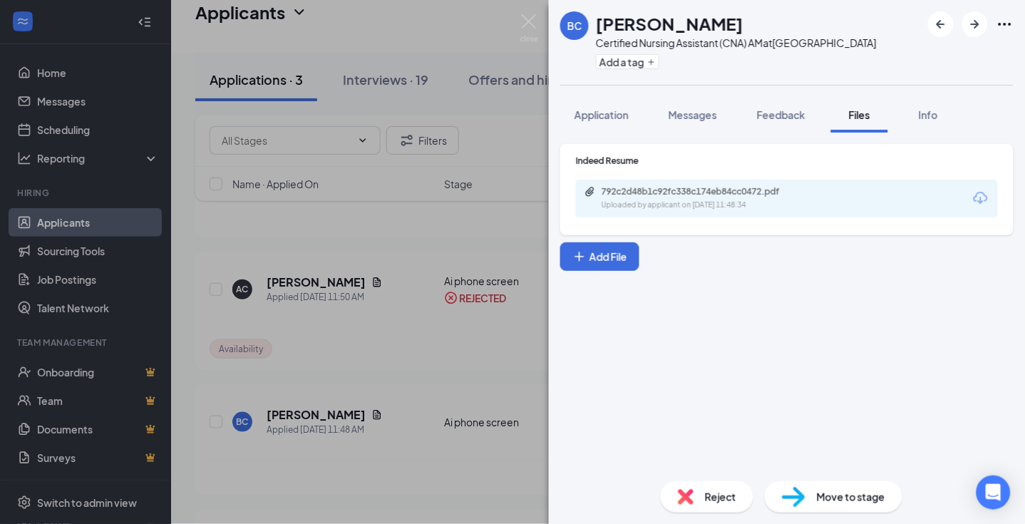
click at [825, 487] on div "Move to stage" at bounding box center [834, 496] width 138 height 31
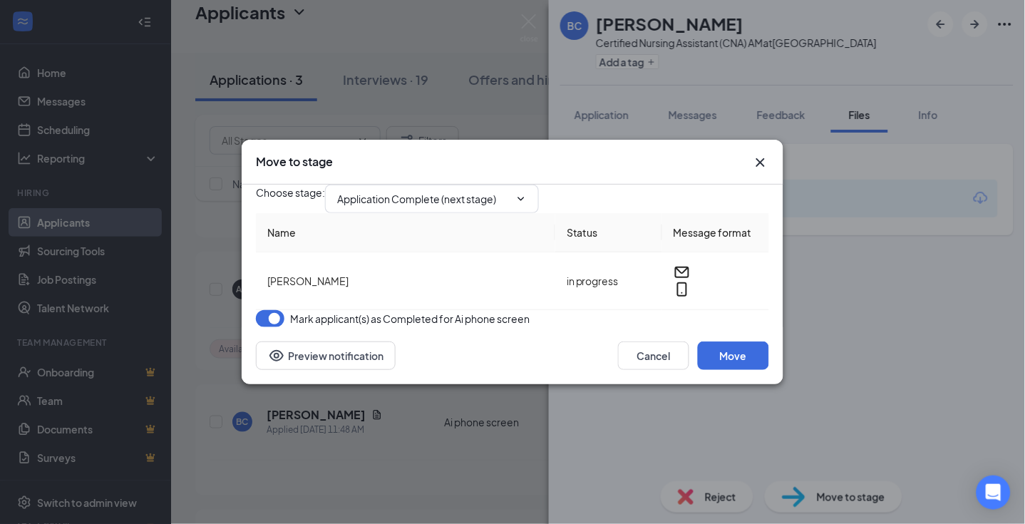
click at [556, 185] on div "Choose stage : Application Complete (next stage)" at bounding box center [512, 199] width 513 height 29
click at [527, 193] on icon "ChevronDown" at bounding box center [520, 198] width 11 height 11
click at [718, 186] on div "Choose stage : Application Complete (next stage)" at bounding box center [512, 199] width 513 height 29
click at [471, 191] on input "Application Complete (next stage)" at bounding box center [423, 199] width 173 height 16
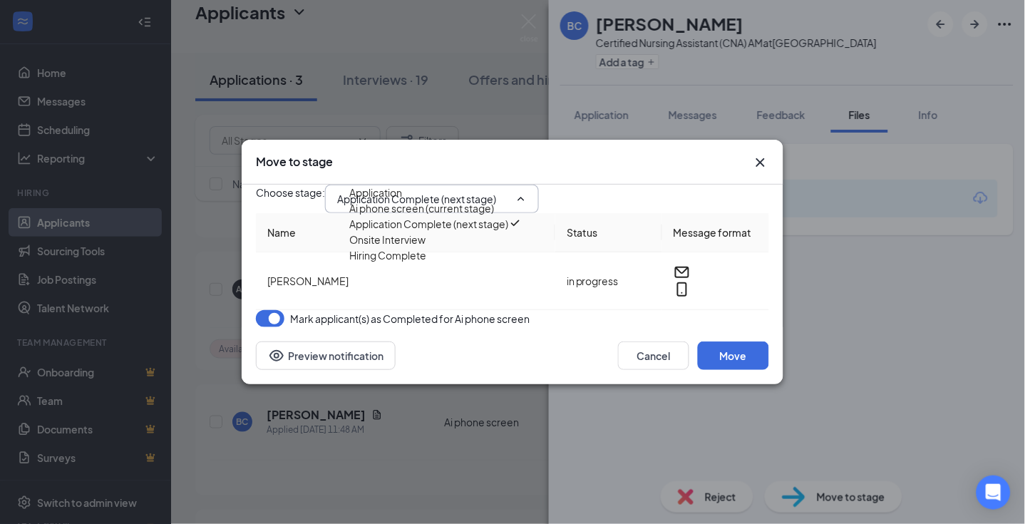
click at [426, 247] on div "Onsite Interview" at bounding box center [387, 240] width 76 height 16
type input "Onsite Interview"
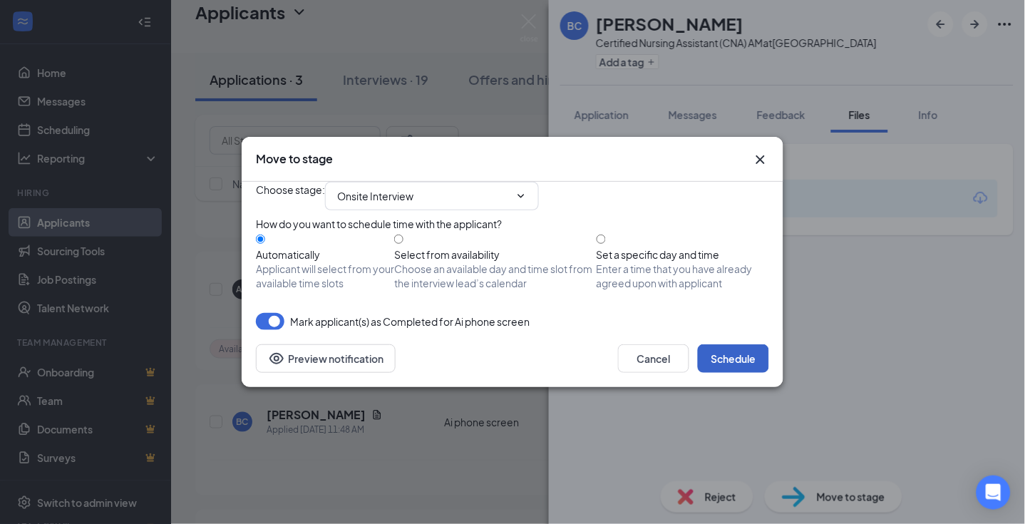
click at [737, 373] on button "Schedule" at bounding box center [733, 358] width 71 height 29
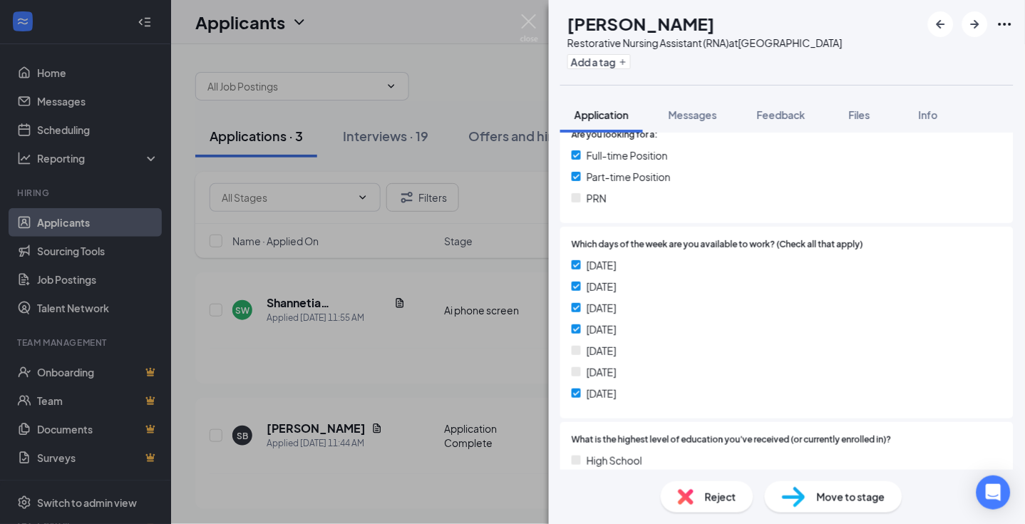
scroll to position [316, 0]
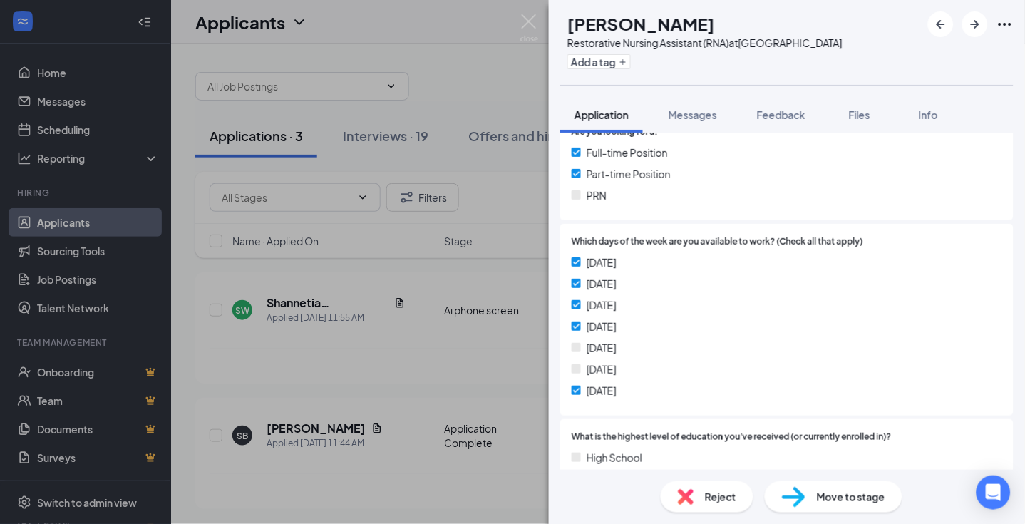
click at [728, 505] on div "Reject" at bounding box center [707, 496] width 93 height 31
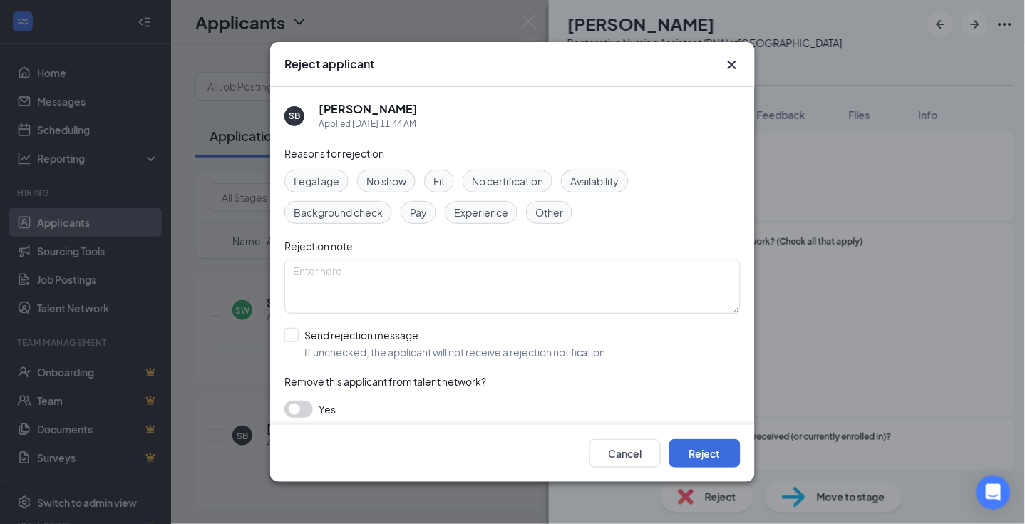
click at [602, 178] on span "Availability" at bounding box center [594, 181] width 49 height 16
click at [709, 455] on button "Reject" at bounding box center [704, 453] width 71 height 29
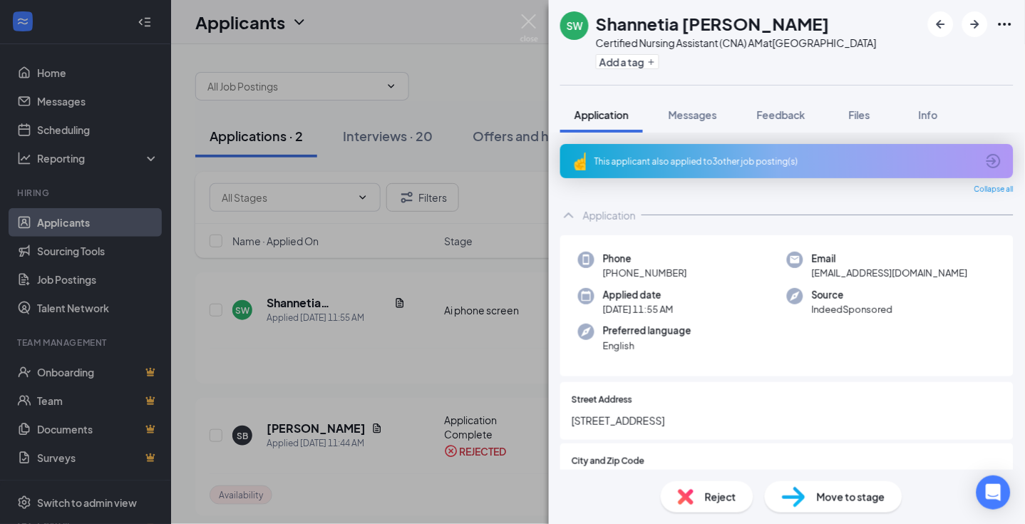
click at [663, 168] on div "This applicant also applied to 3 other job posting(s)" at bounding box center [785, 161] width 382 height 12
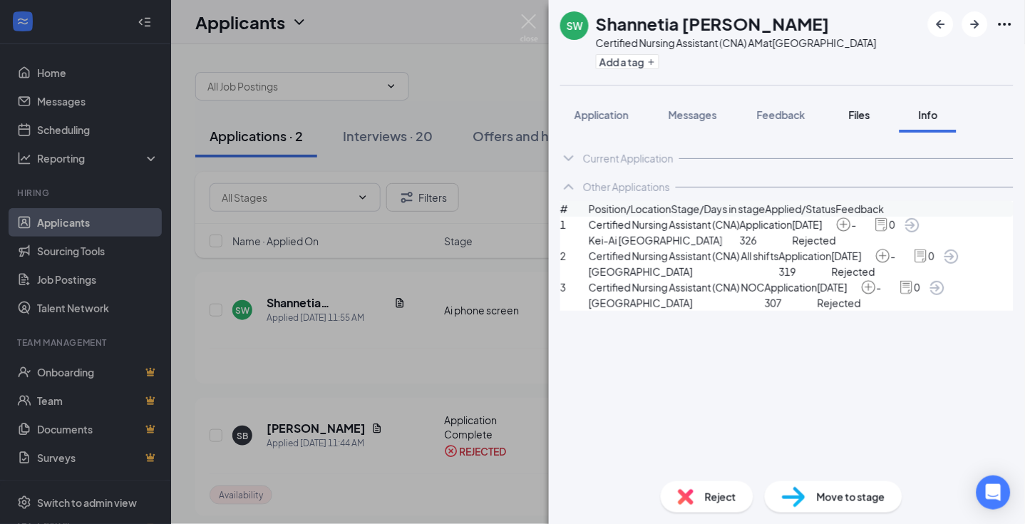
click at [863, 121] on span "Files" at bounding box center [859, 114] width 21 height 13
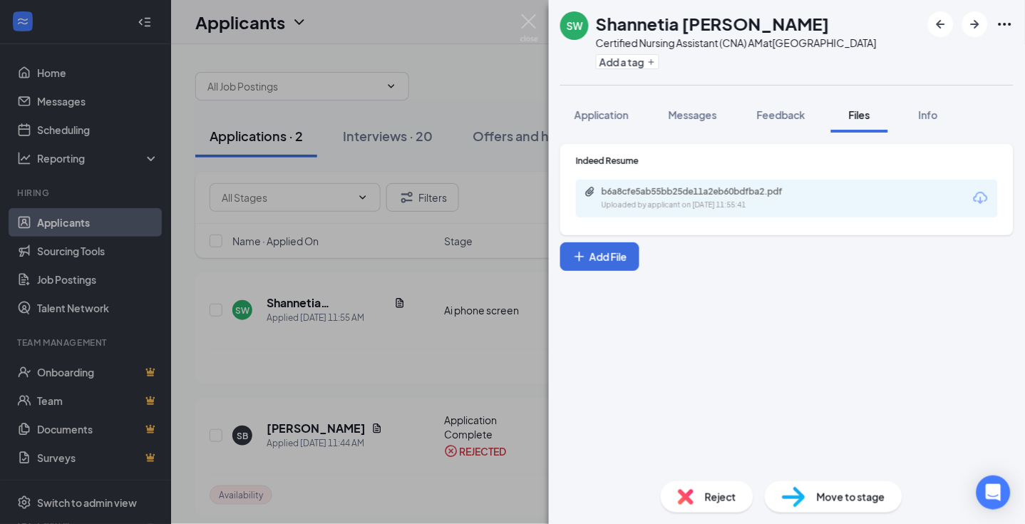
click at [838, 497] on span "Move to stage" at bounding box center [851, 497] width 68 height 16
type input "Application Complete (next stage)"
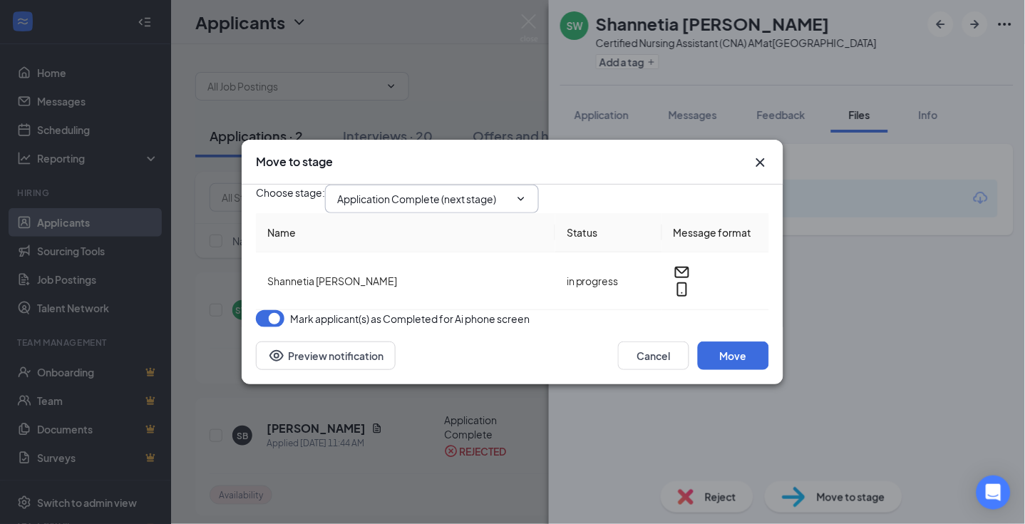
click at [527, 193] on icon "ChevronDown" at bounding box center [520, 198] width 11 height 11
drag, startPoint x: 525, startPoint y: 187, endPoint x: 517, endPoint y: 188, distance: 8.0
click at [523, 187] on span "Application Complete (next stage)" at bounding box center [432, 199] width 214 height 29
click at [472, 200] on span "Application Complete (next stage)" at bounding box center [432, 199] width 214 height 29
click at [763, 154] on icon "Cross" at bounding box center [760, 162] width 17 height 17
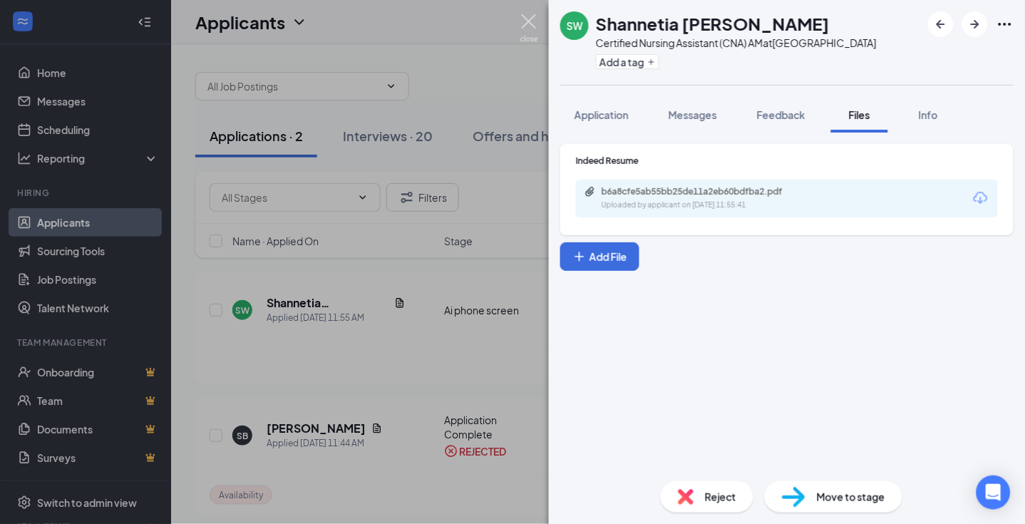
click at [530, 26] on img at bounding box center [529, 28] width 18 height 28
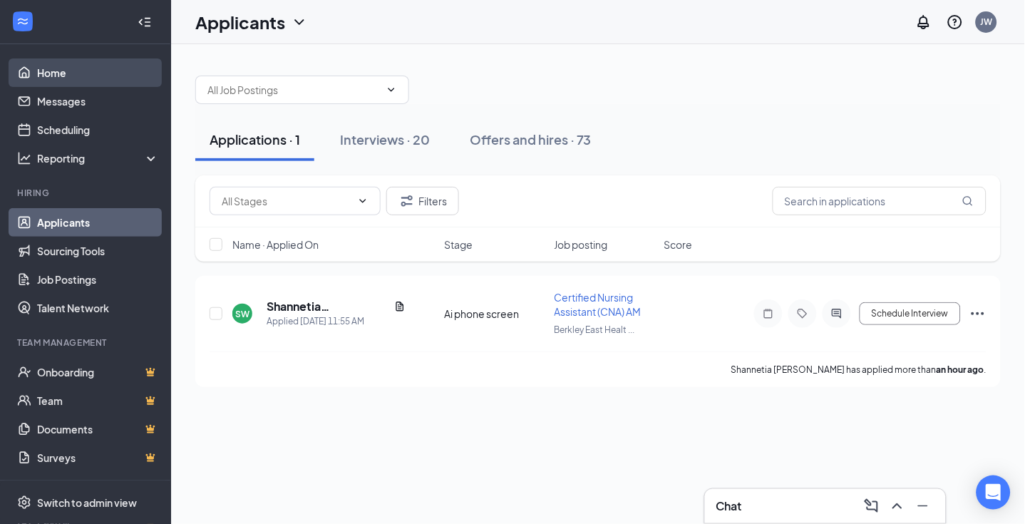
click at [84, 62] on link "Home" at bounding box center [98, 72] width 122 height 29
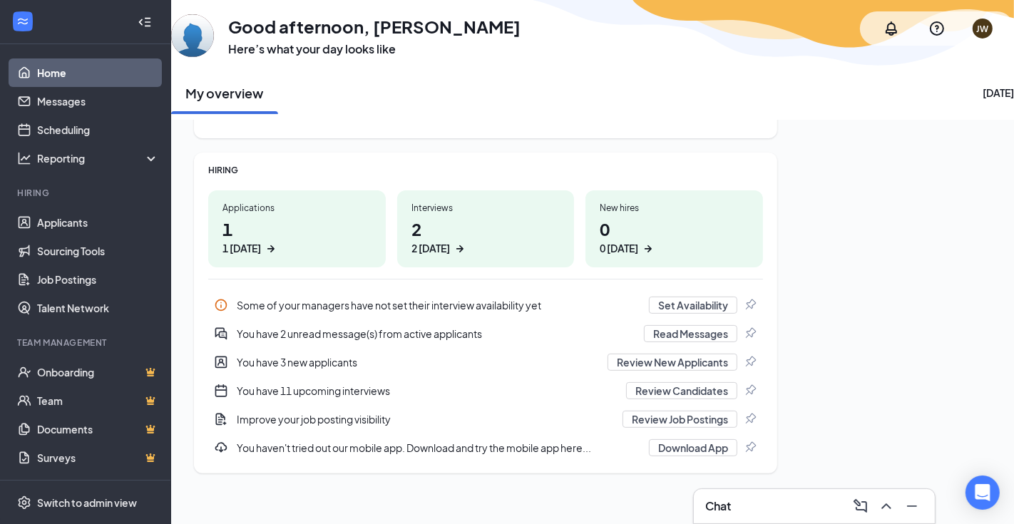
scroll to position [167, 0]
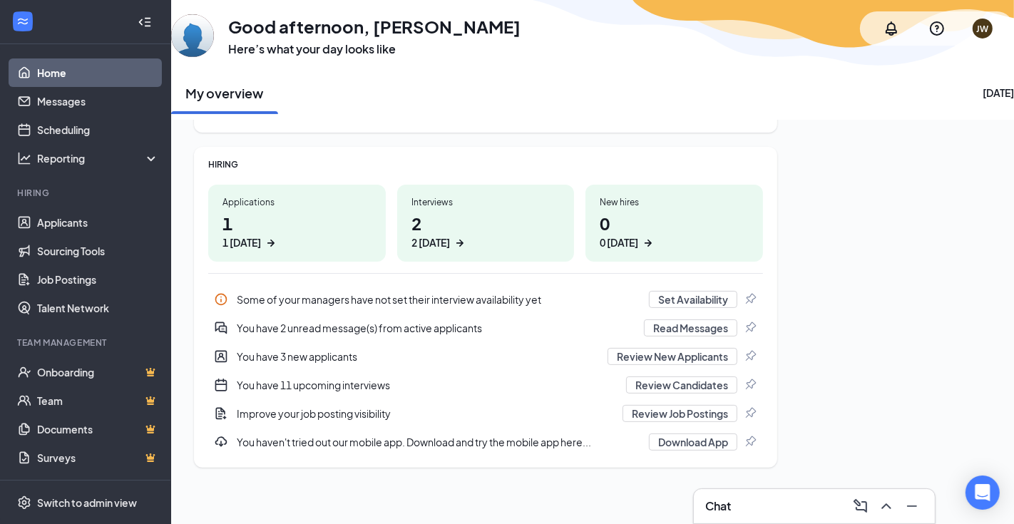
click at [240, 207] on div "Applications" at bounding box center [296, 202] width 149 height 12
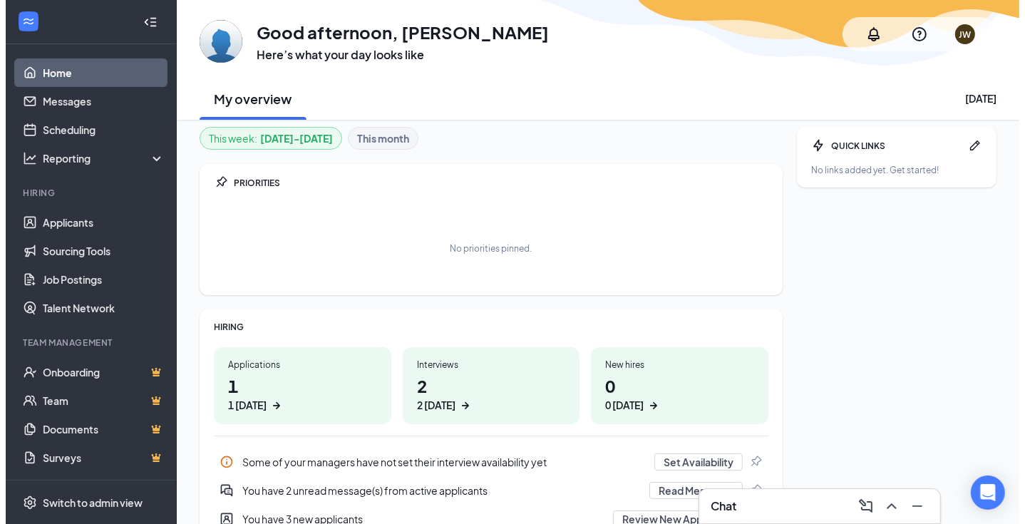
scroll to position [0, 0]
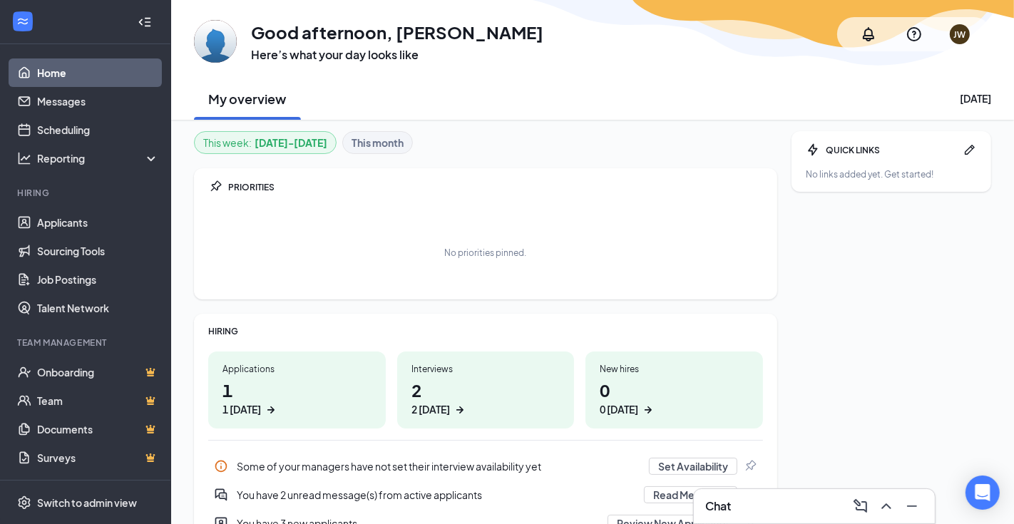
click at [55, 73] on link "Home" at bounding box center [98, 72] width 122 height 29
click at [58, 130] on link "Scheduling" at bounding box center [98, 129] width 122 height 29
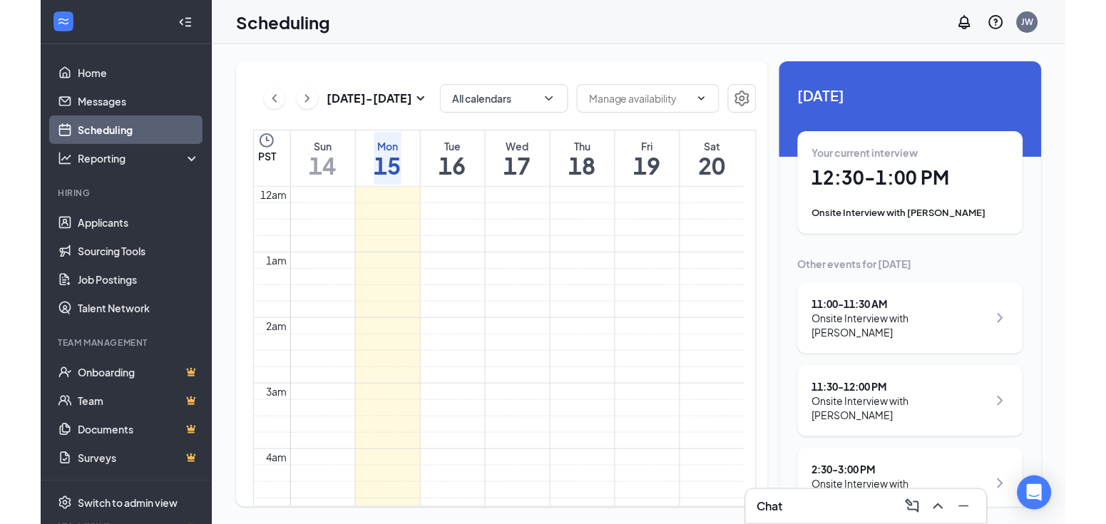
scroll to position [701, 0]
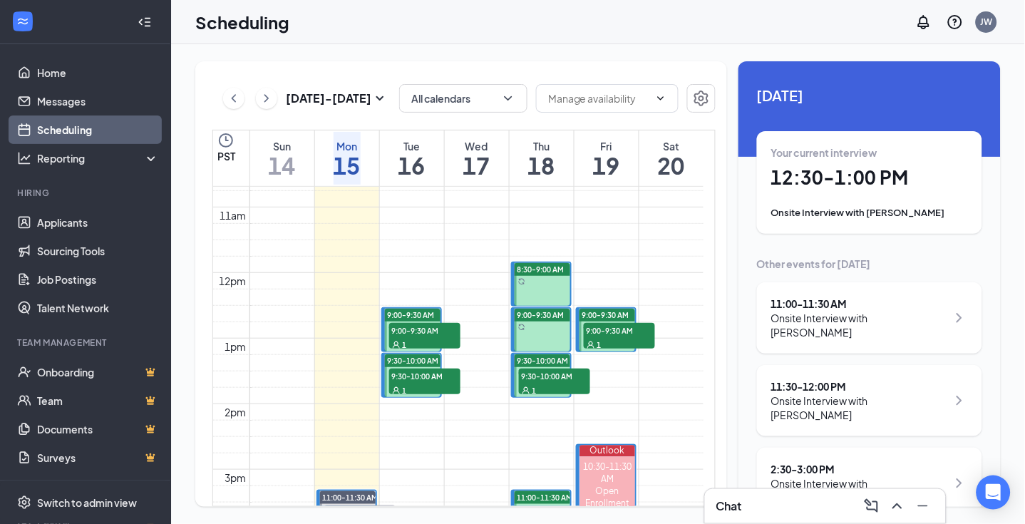
click at [772, 102] on span "[DATE]" at bounding box center [869, 95] width 225 height 22
click at [786, 94] on span "[DATE]" at bounding box center [869, 95] width 225 height 22
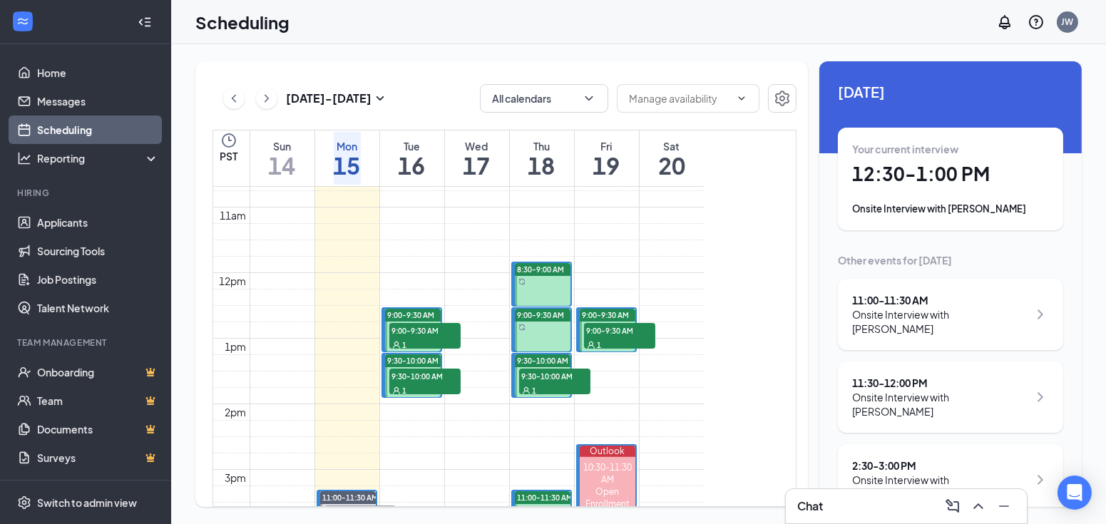
scroll to position [0, 0]
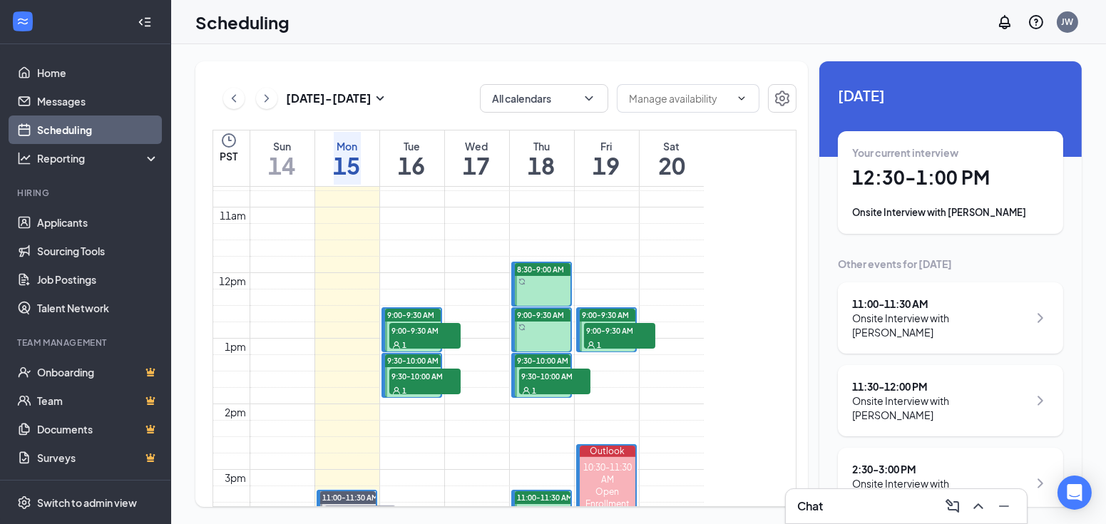
click at [856, 101] on span "[DATE]" at bounding box center [950, 95] width 225 height 22
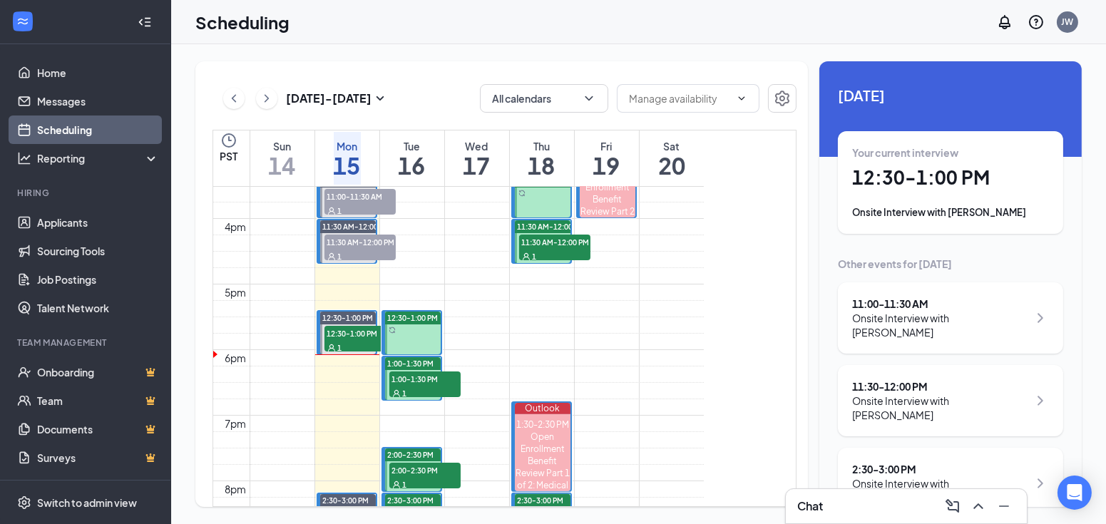
scroll to position [1334, 0]
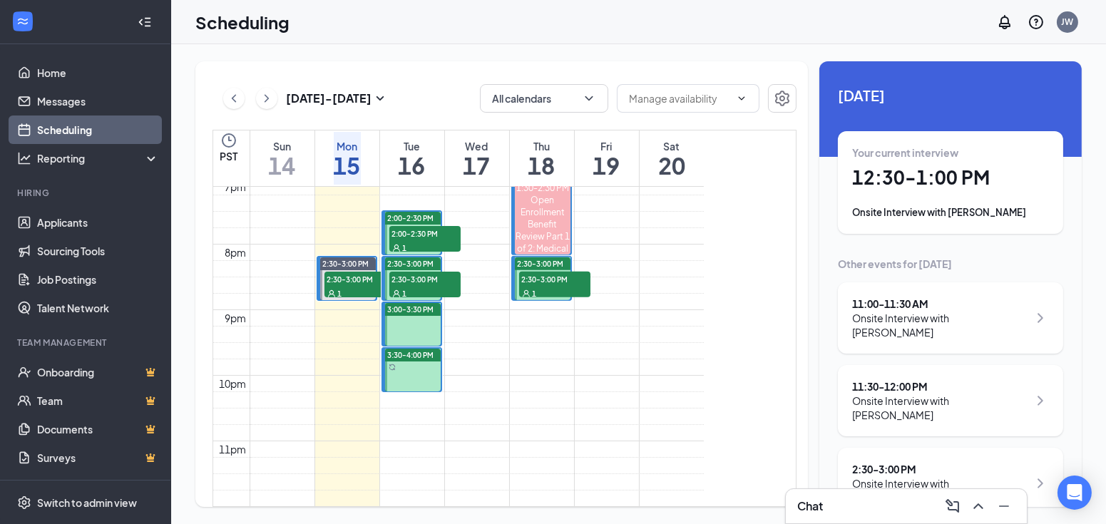
click at [419, 349] on div at bounding box center [413, 370] width 56 height 43
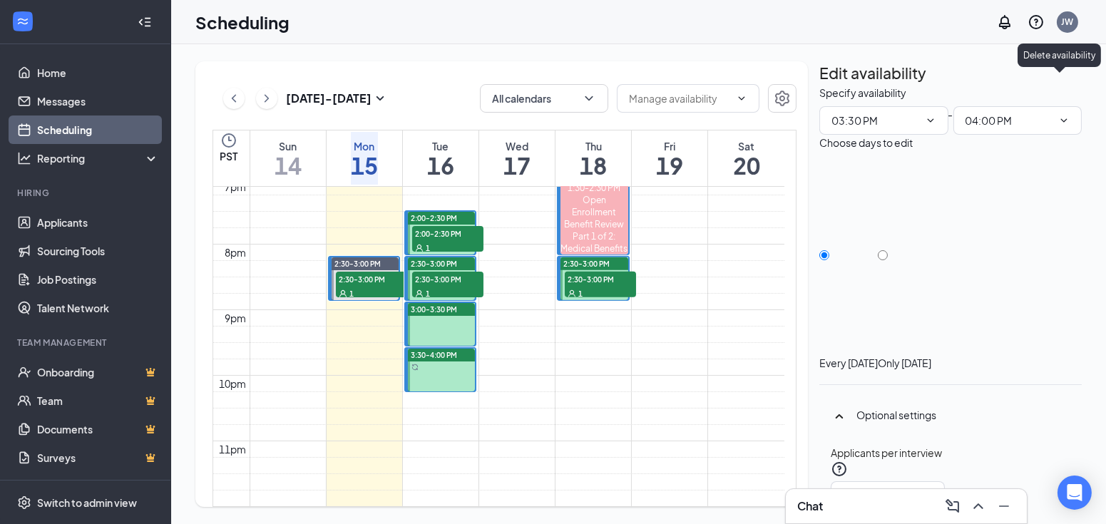
click at [834, 86] on icon "TrashOutline" at bounding box center [827, 93] width 13 height 14
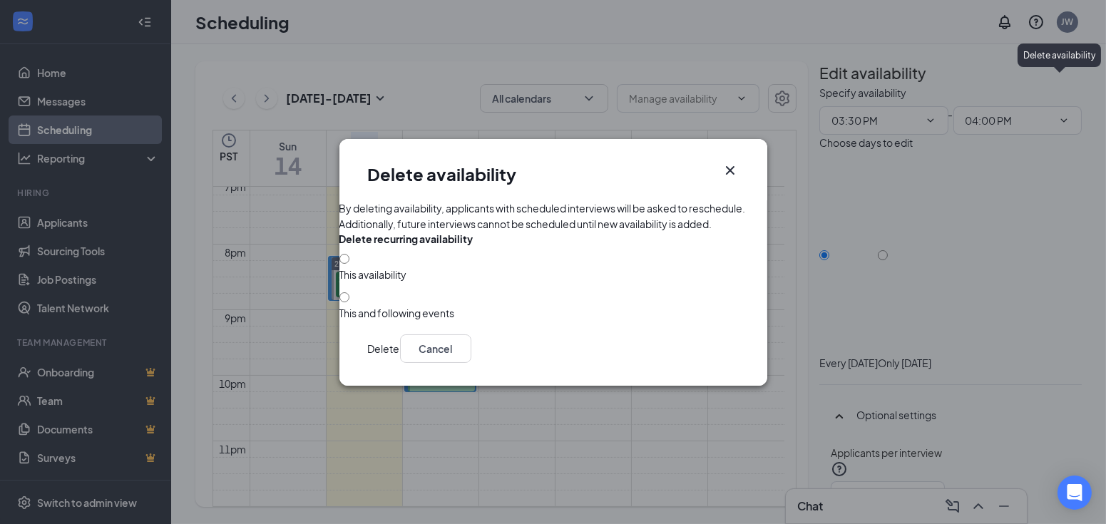
click at [443, 282] on div "This availability" at bounding box center [553, 274] width 428 height 14
click at [349, 264] on input "This availability" at bounding box center [344, 259] width 10 height 10
radio input "true"
click at [400, 359] on button "Delete" at bounding box center [384, 348] width 32 height 29
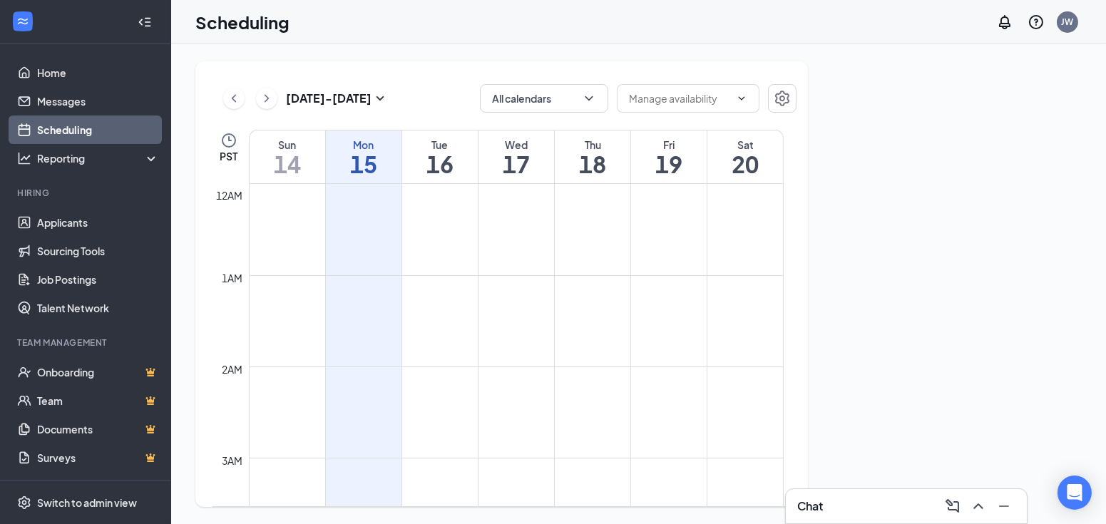
scroll to position [701, 0]
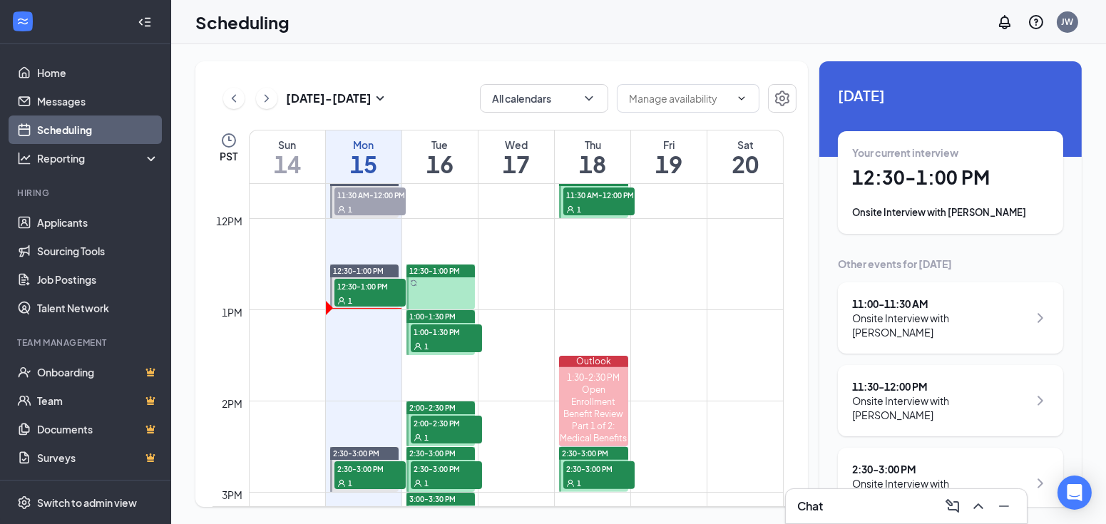
scroll to position [1176, 0]
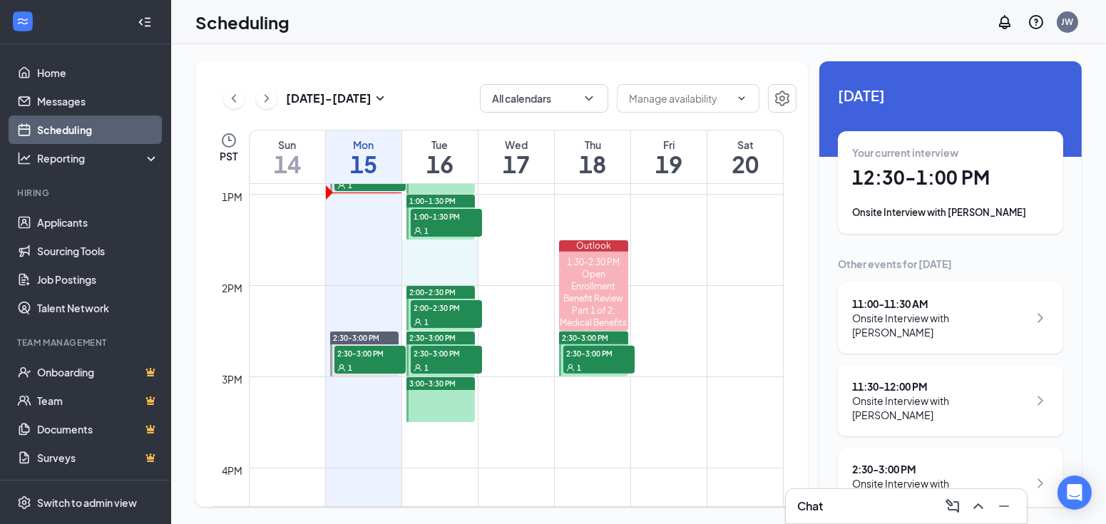
drag, startPoint x: 436, startPoint y: 245, endPoint x: 436, endPoint y: 267, distance: 22.1
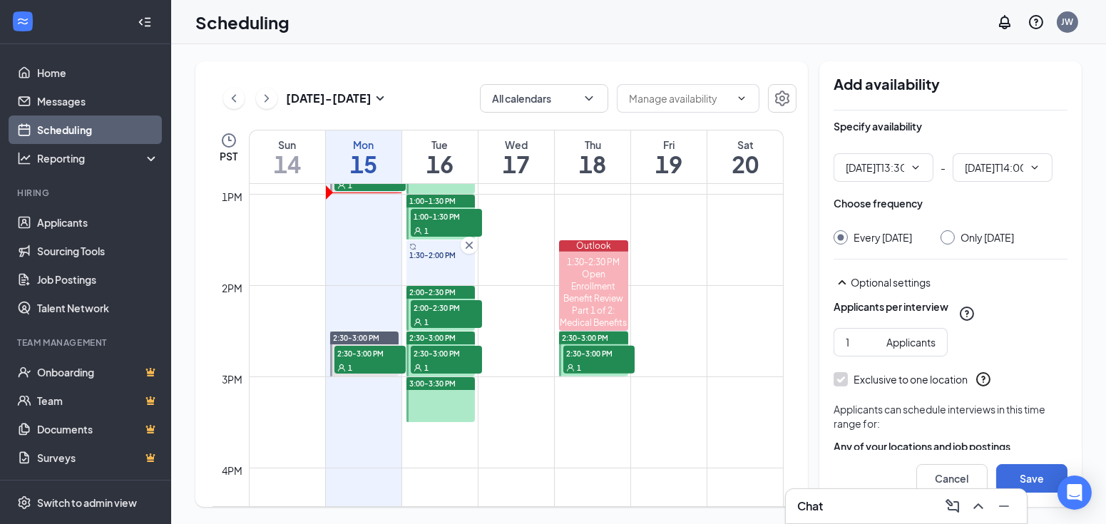
type input "01:30 PM"
type input "02:00 PM"
click at [949, 235] on input "Only [DATE]" at bounding box center [945, 235] width 10 height 10
radio input "true"
radio input "false"
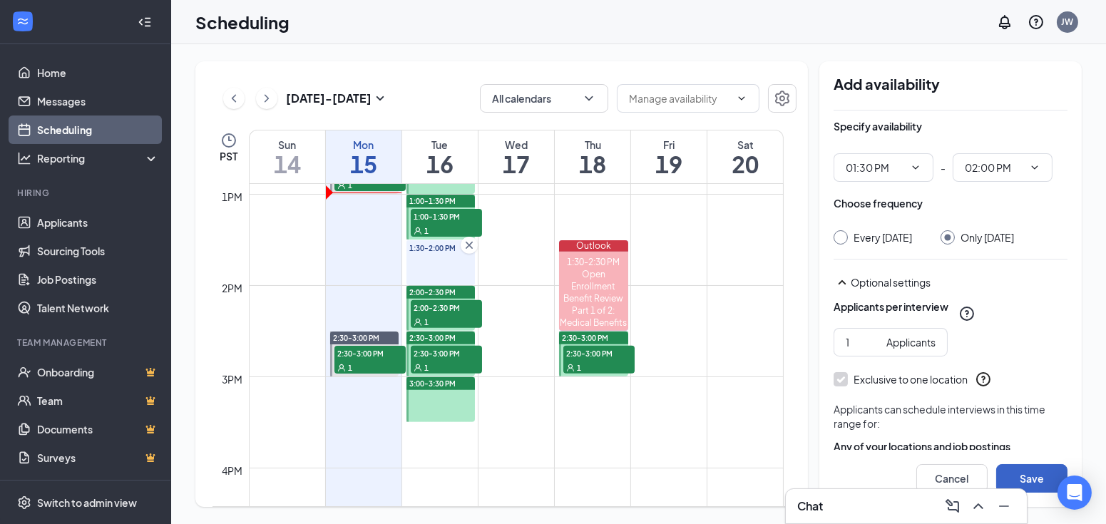
click at [1037, 478] on button "Save" at bounding box center [1031, 478] width 71 height 29
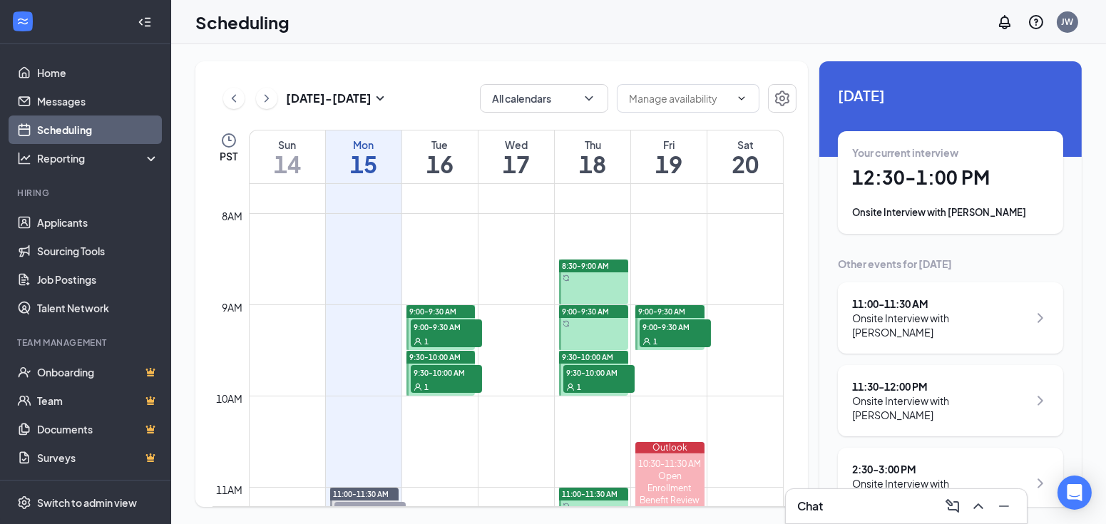
scroll to position [859, 0]
